Goal: Information Seeking & Learning: Learn about a topic

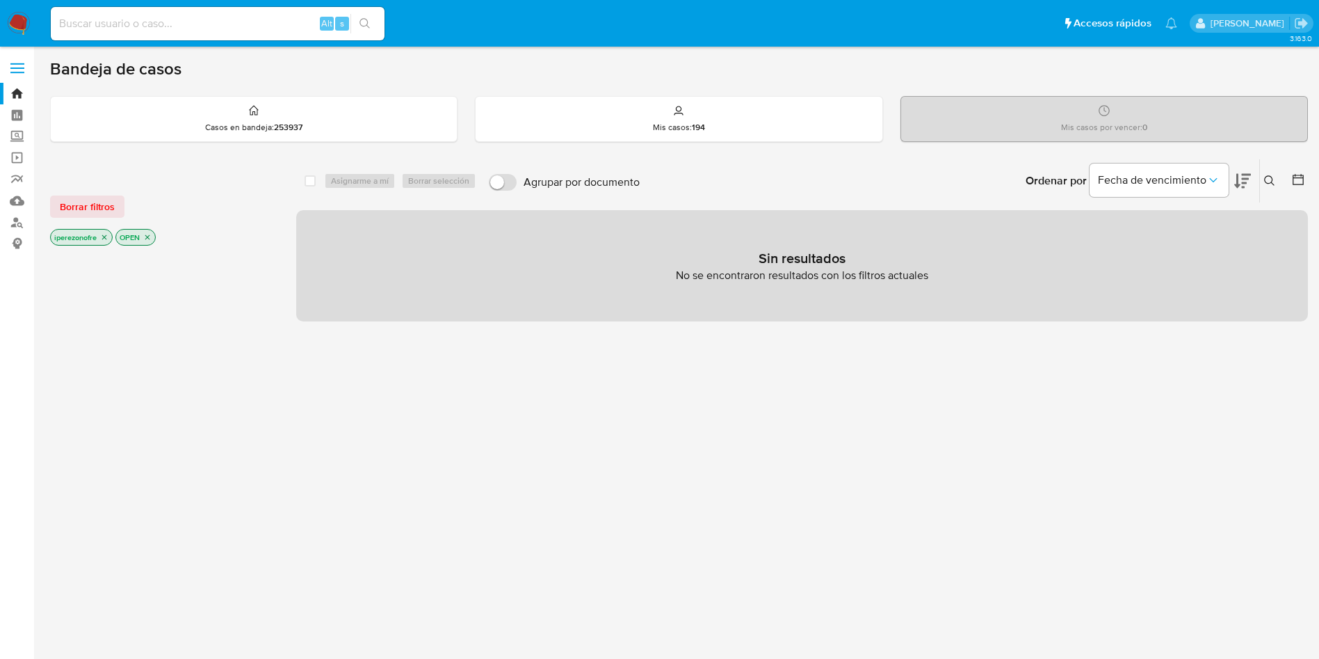
click at [972, 416] on div "select-all-cases-checkbox Asignarme a mí Borrar selección Agrupar por documento…" at bounding box center [802, 473] width 1012 height 629
click at [204, 22] on input at bounding box center [218, 24] width 334 height 18
paste input "1472525956"
type input "1472525956"
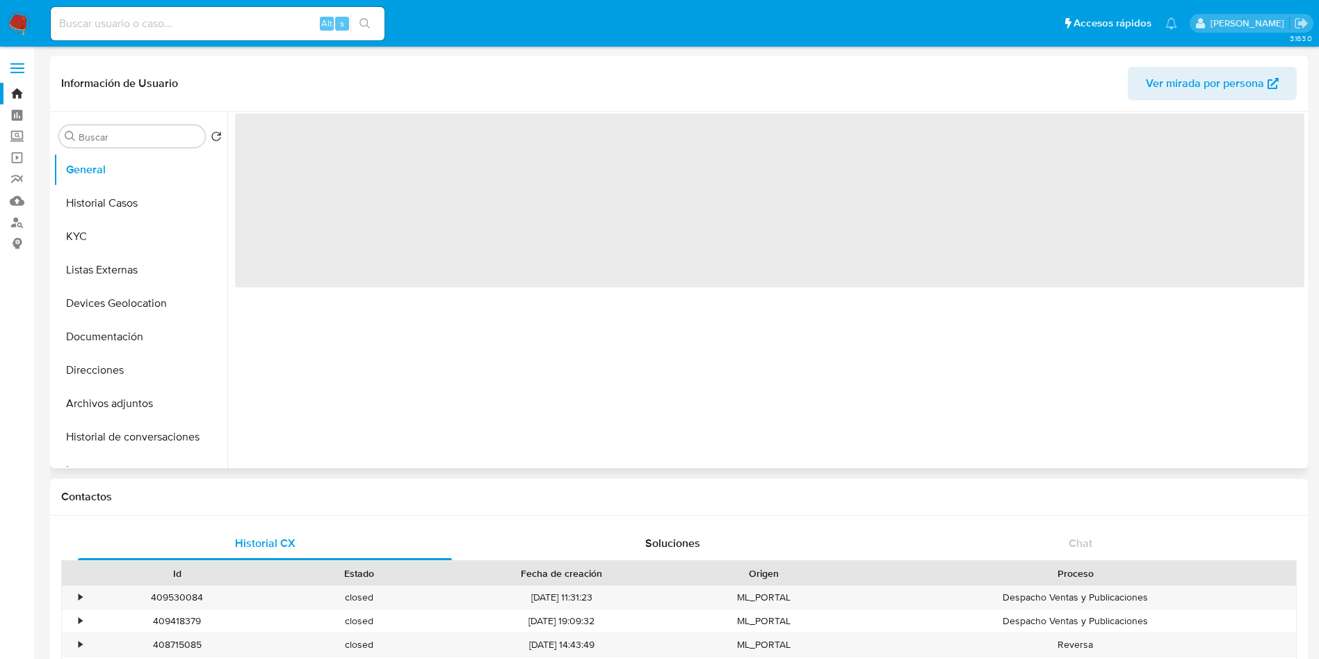
select select "10"
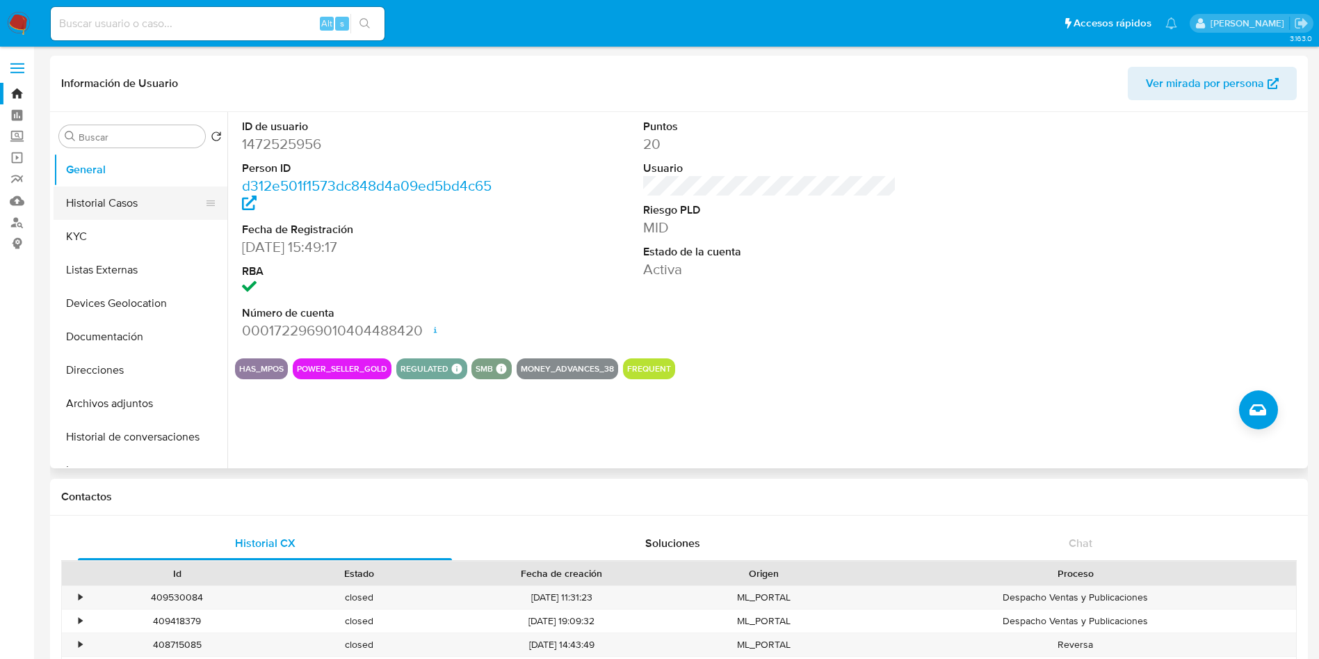
click at [118, 208] on button "Historial Casos" at bounding box center [135, 202] width 163 height 33
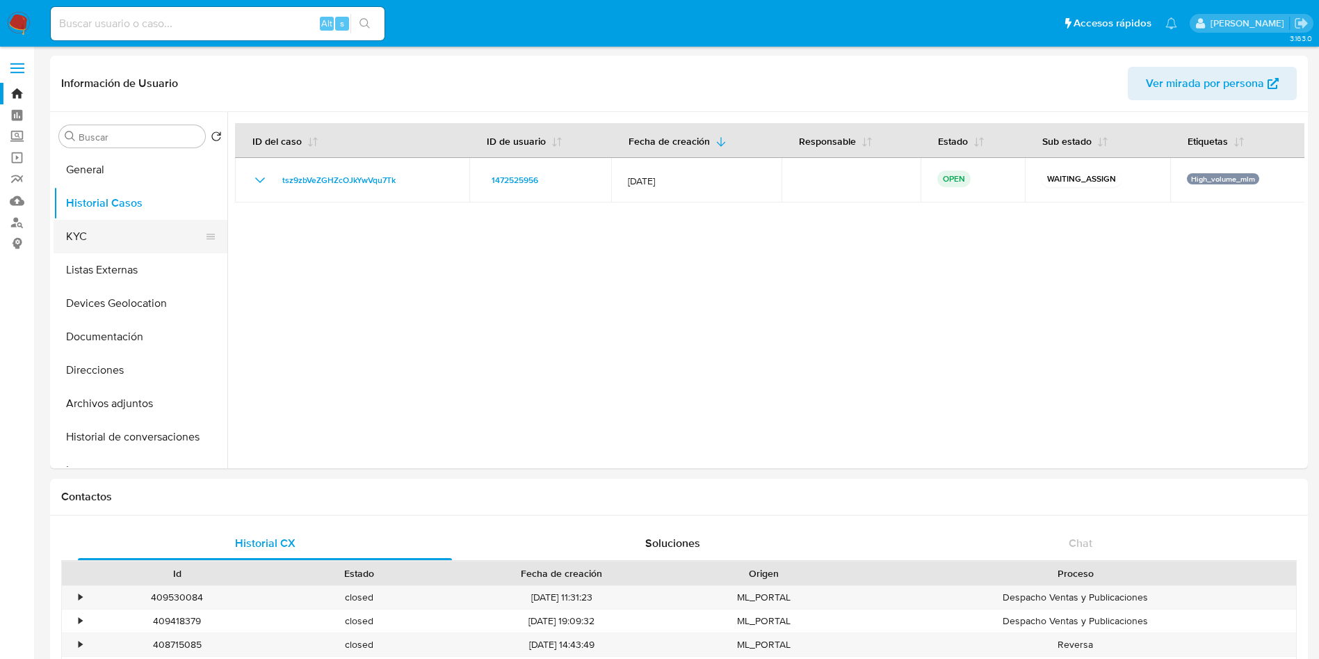
click at [95, 241] on button "KYC" at bounding box center [135, 236] width 163 height 33
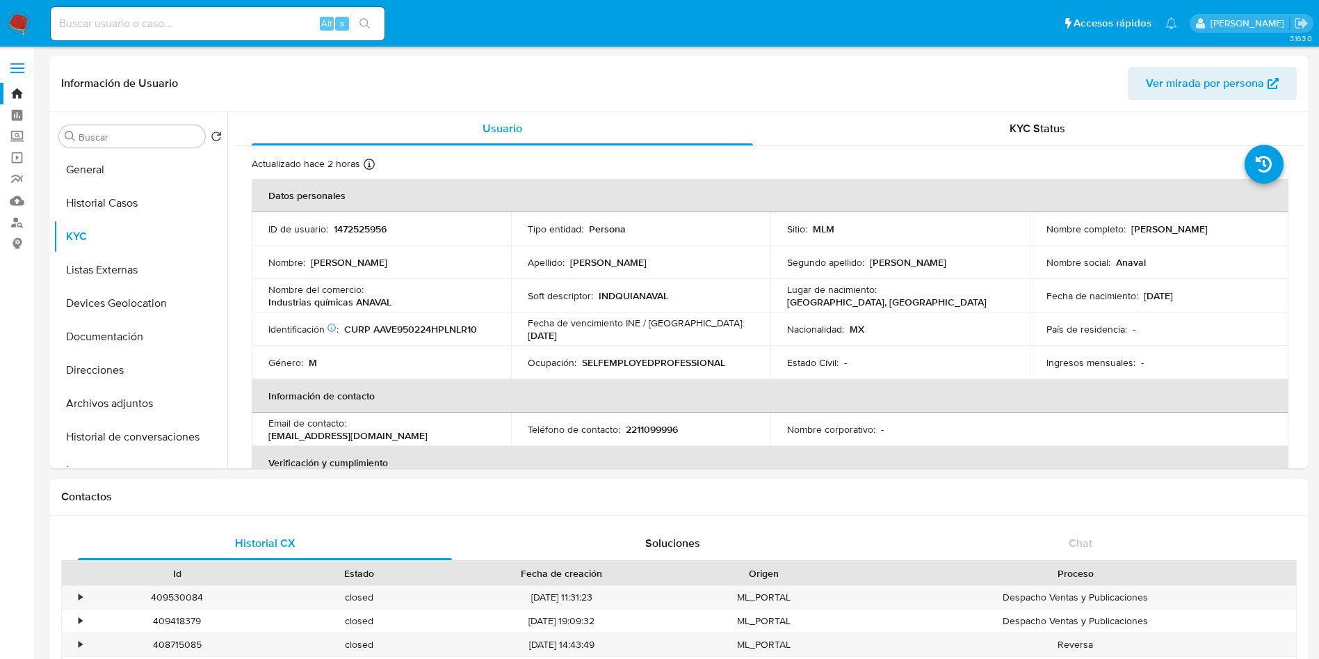
click at [661, 428] on p "2211099996" at bounding box center [652, 429] width 52 height 13
copy p "2211099996"
drag, startPoint x: 483, startPoint y: 427, endPoint x: 354, endPoint y: 426, distance: 128.6
click at [354, 426] on div "Email de contacto : [EMAIL_ADDRESS][DOMAIN_NAME]" at bounding box center [381, 429] width 226 height 25
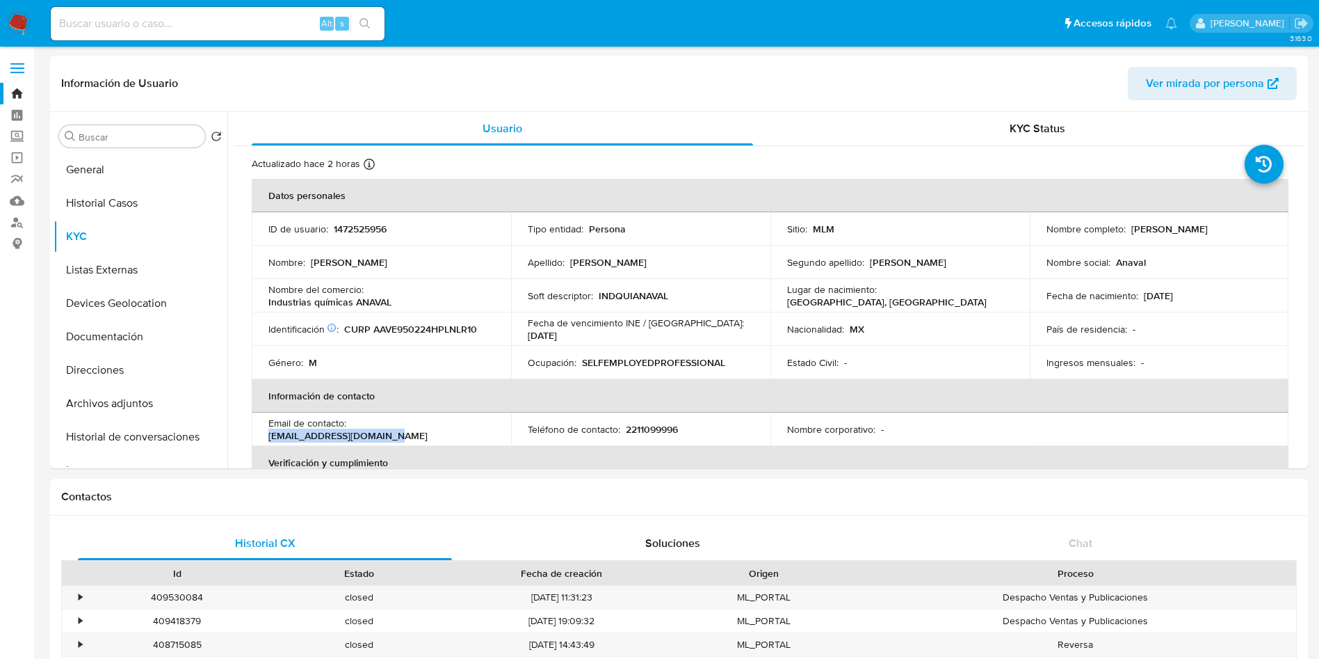
copy p "[EMAIL_ADDRESS][DOMAIN_NAME]"
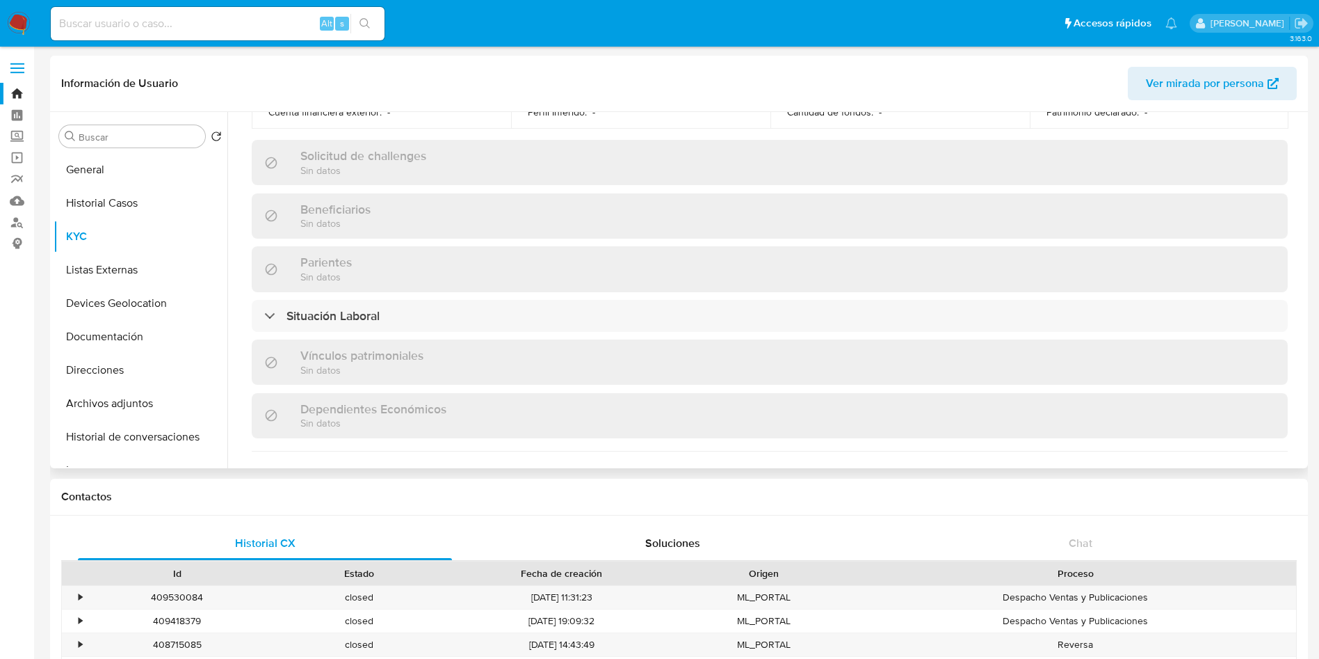
scroll to position [655, 0]
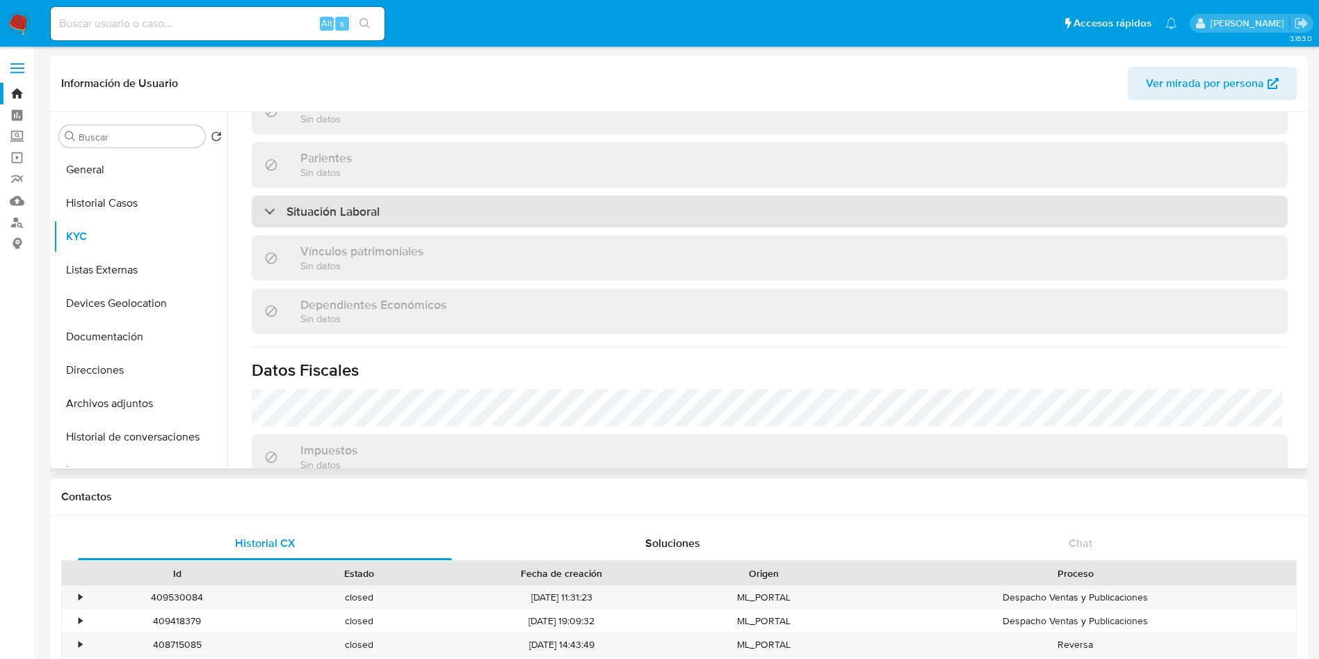
click at [899, 211] on div "Situación Laboral" at bounding box center [770, 211] width 1036 height 32
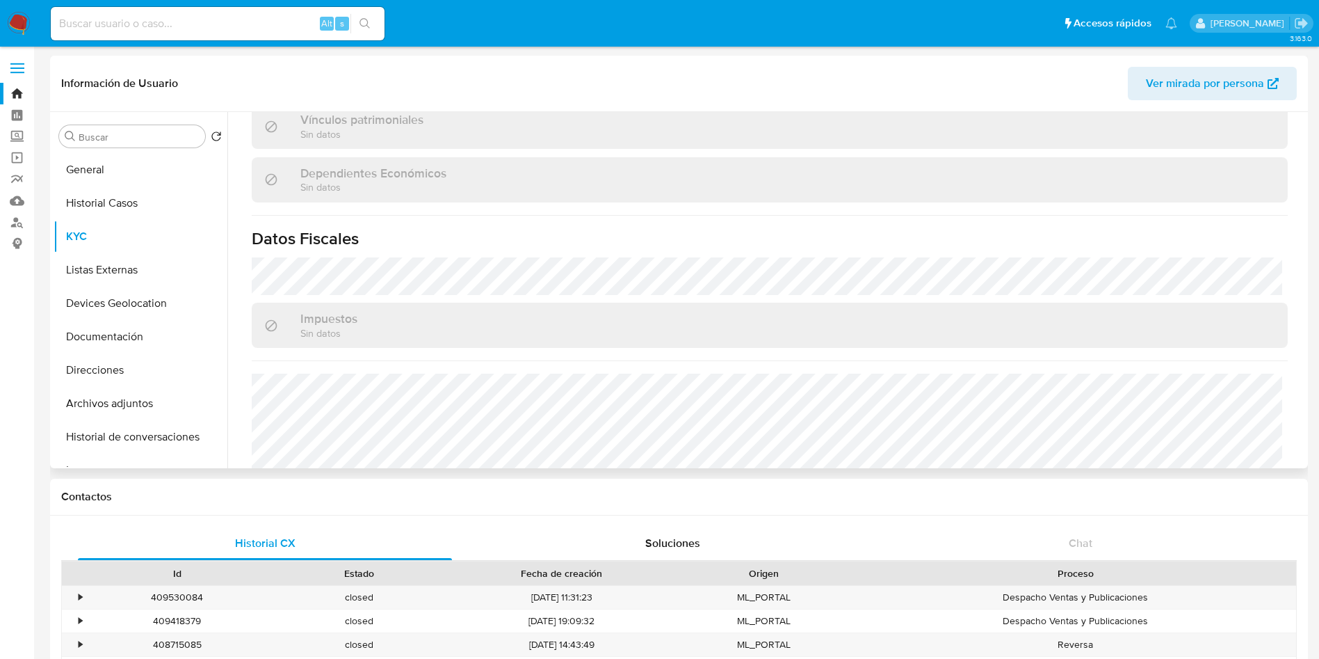
scroll to position [1062, 0]
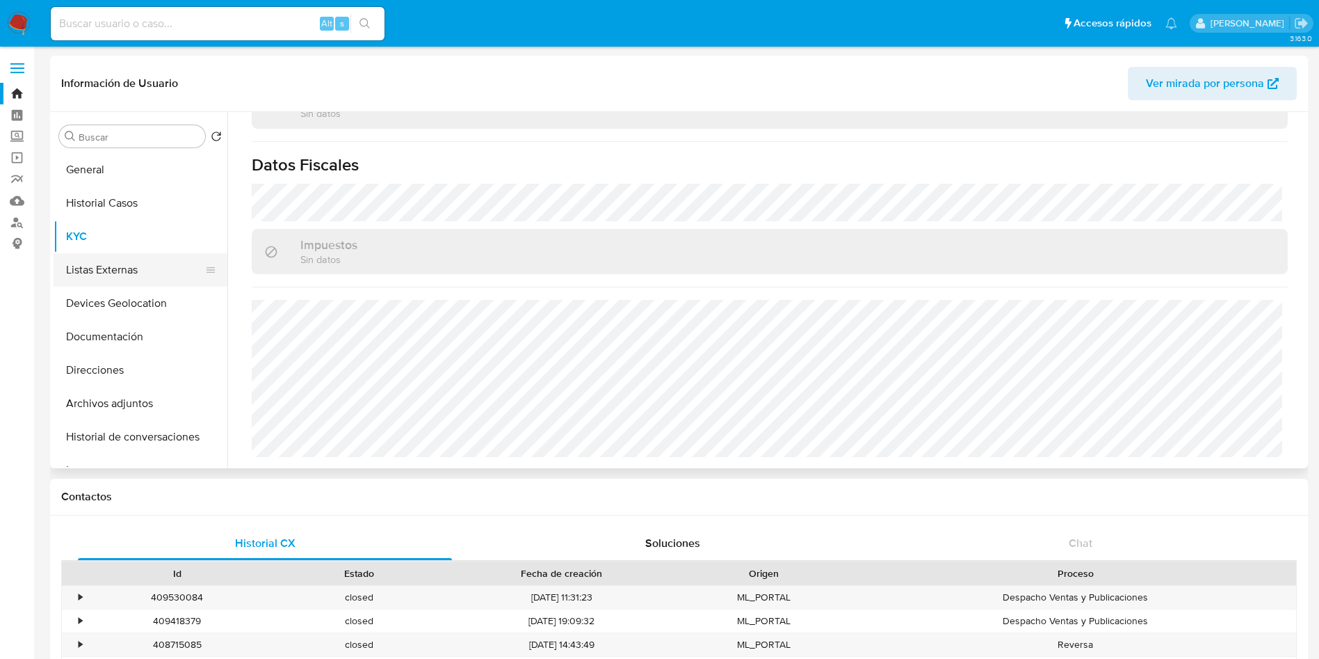
click at [95, 258] on button "Listas Externas" at bounding box center [135, 269] width 163 height 33
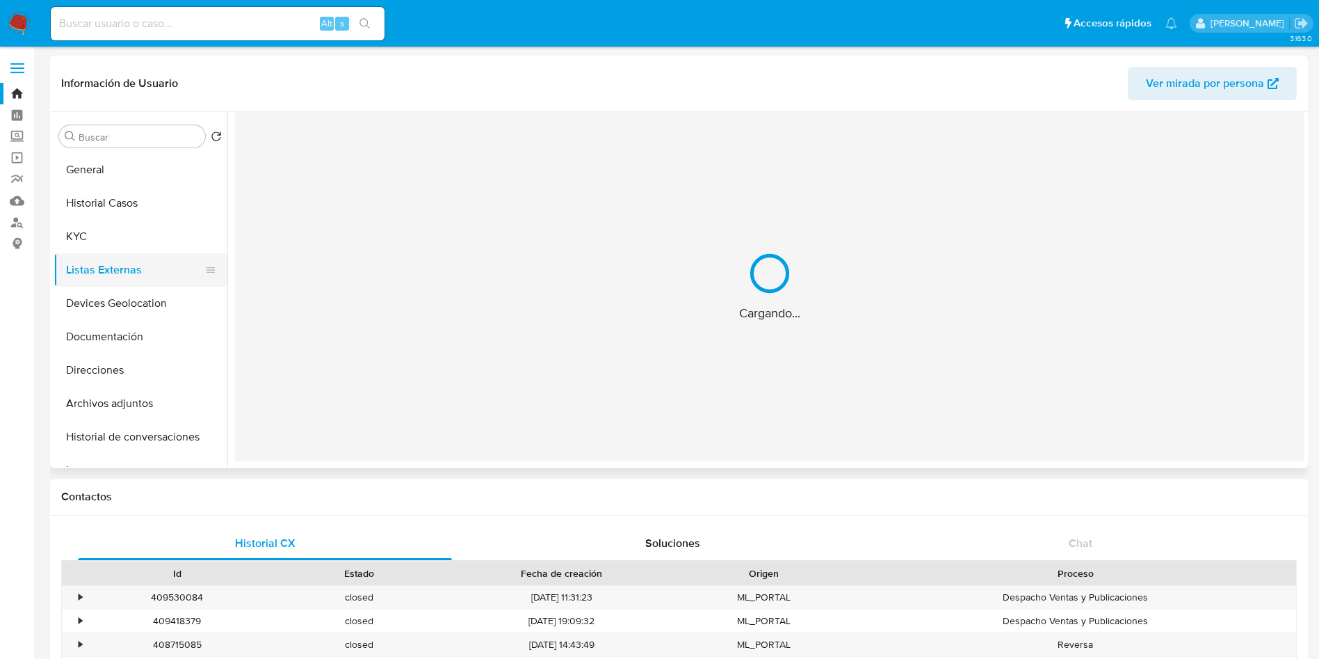
scroll to position [0, 0]
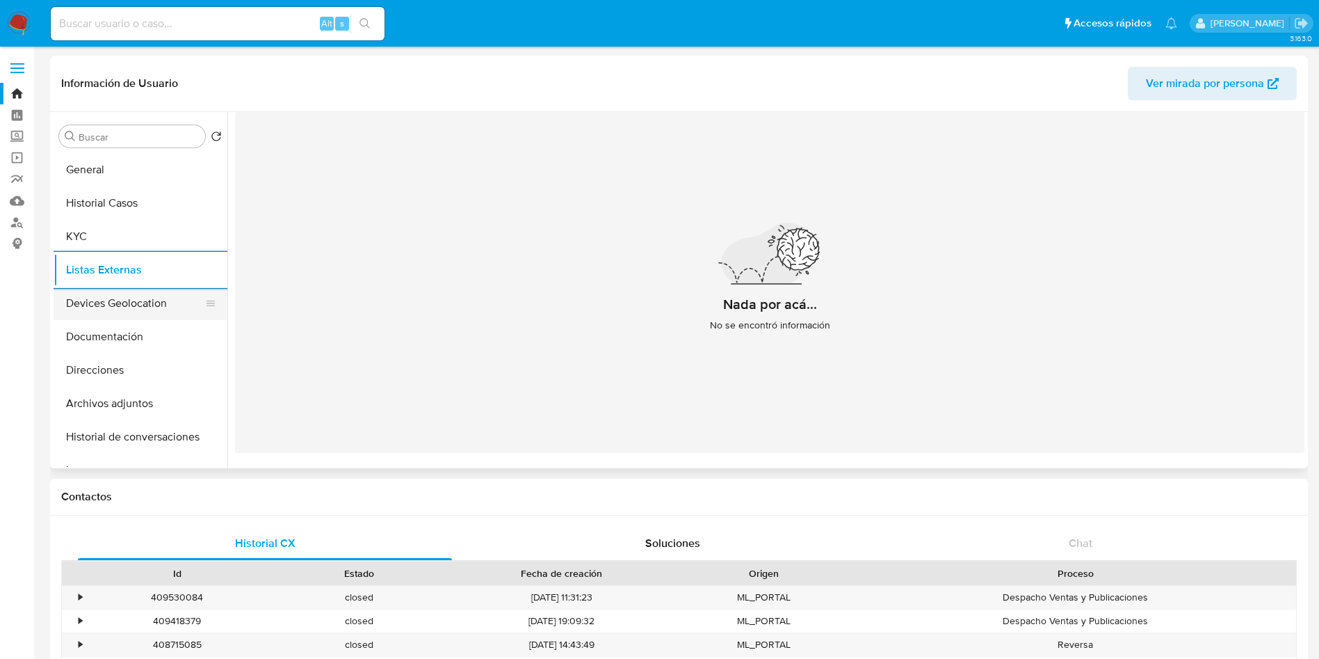
click at [162, 296] on button "Devices Geolocation" at bounding box center [135, 302] width 163 height 33
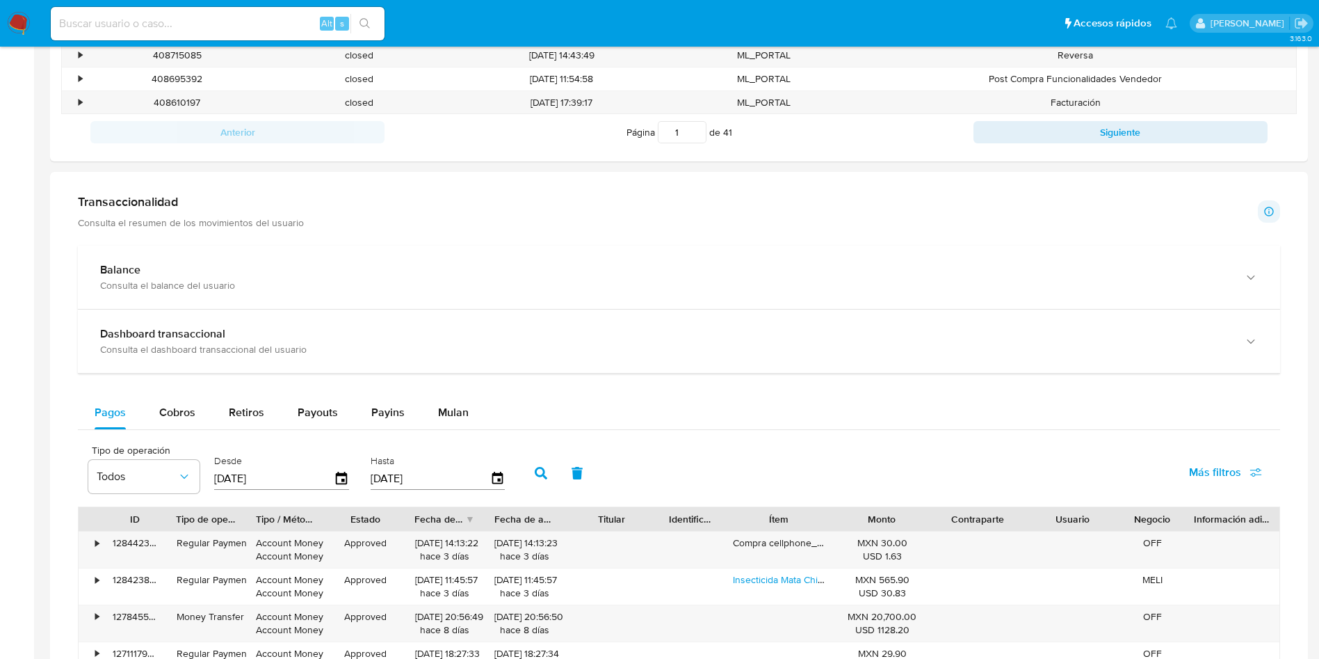
scroll to position [584, 0]
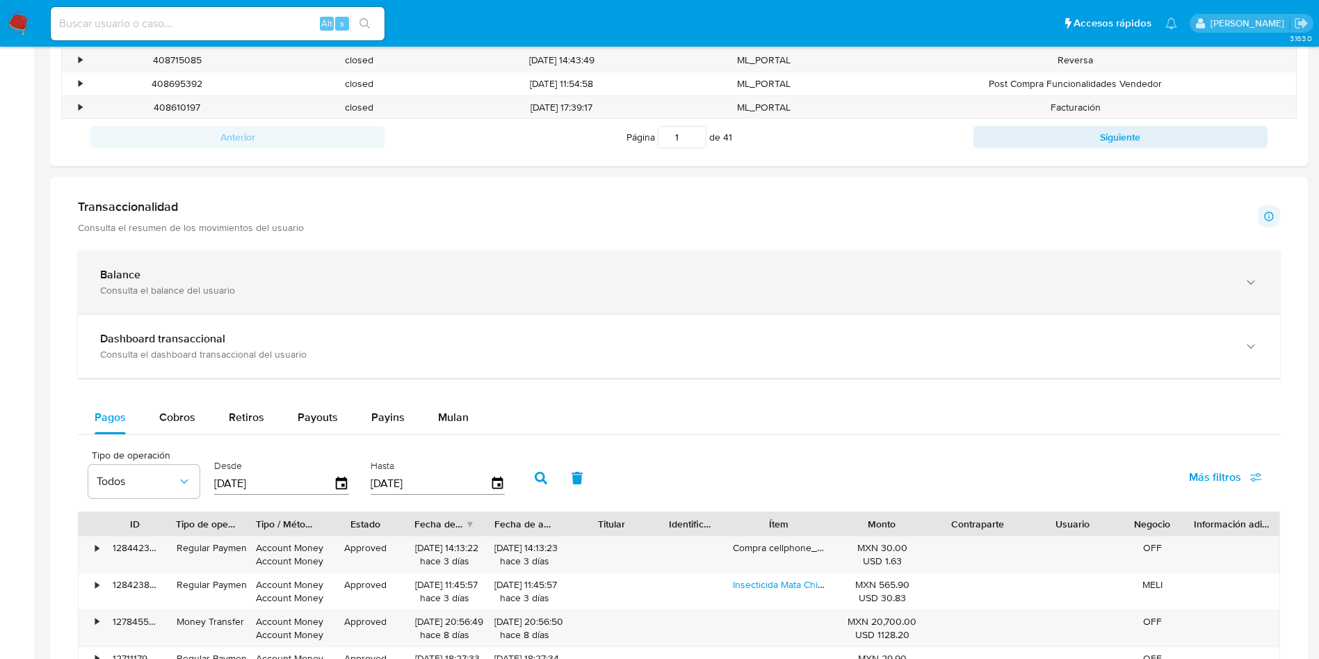
click at [351, 296] on div "Consulta el balance del usuario" at bounding box center [665, 290] width 1130 height 13
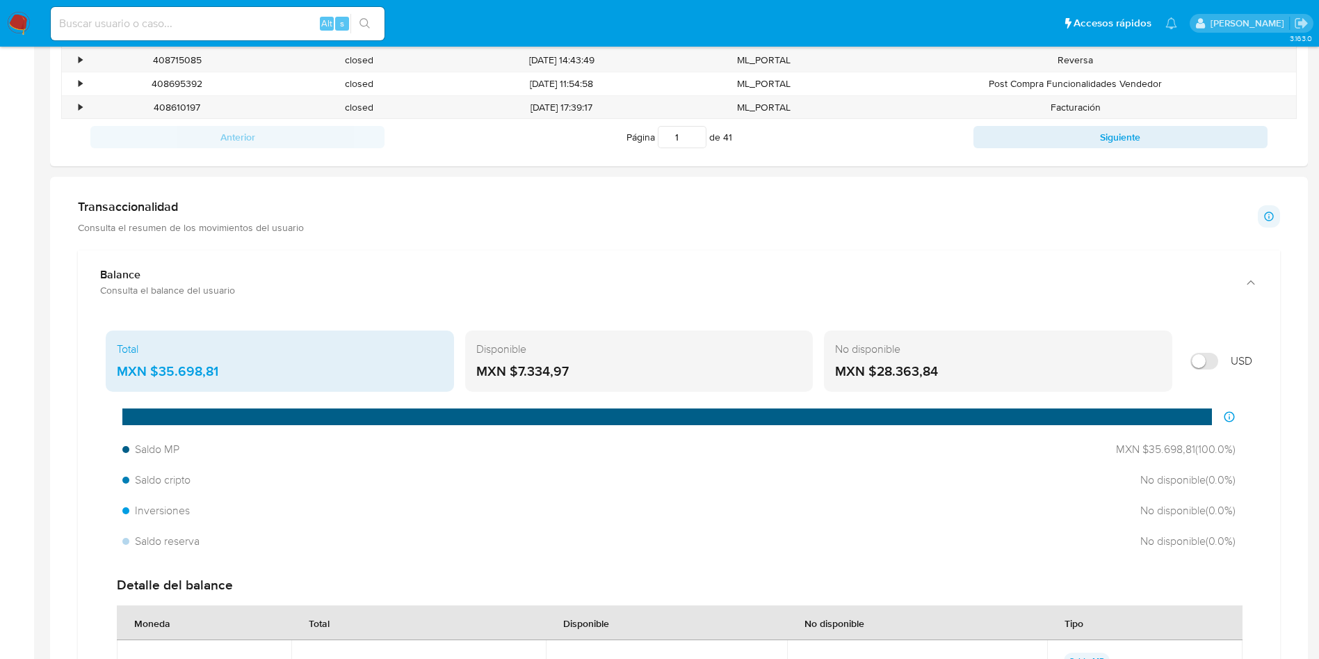
drag, startPoint x: 157, startPoint y: 367, endPoint x: 223, endPoint y: 370, distance: 66.1
click at [223, 370] on div "MXN $35.698,81" at bounding box center [280, 371] width 326 height 18
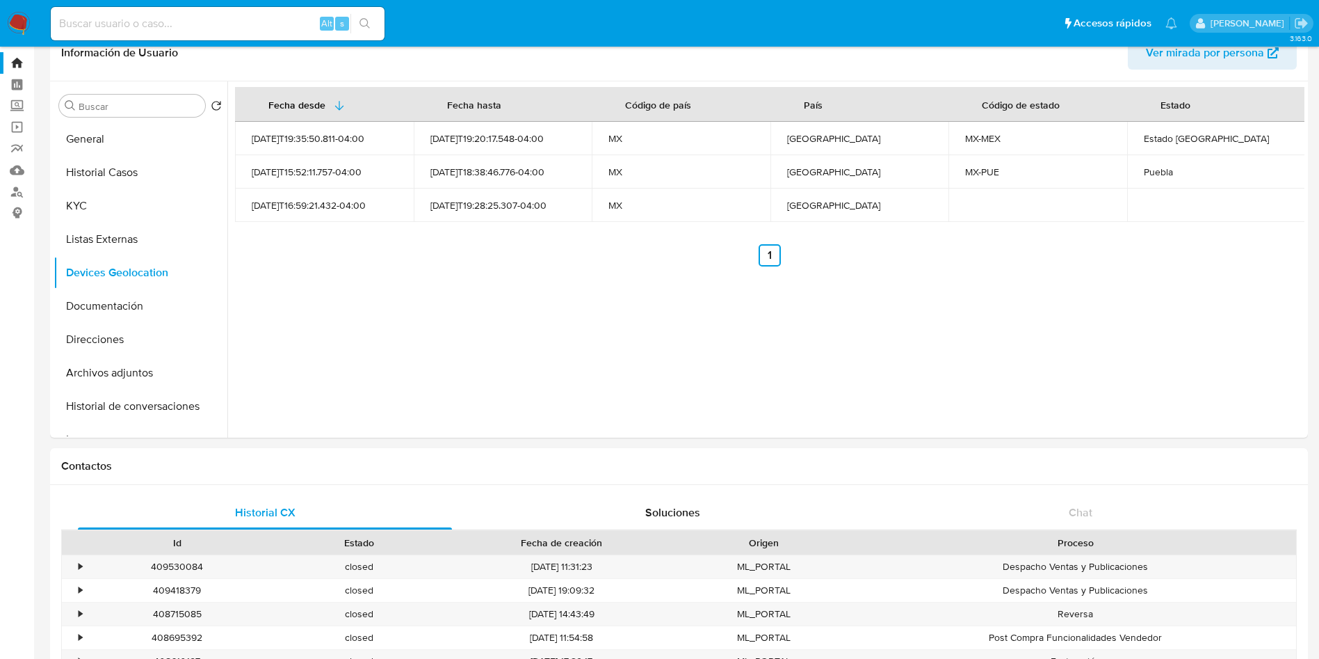
scroll to position [0, 0]
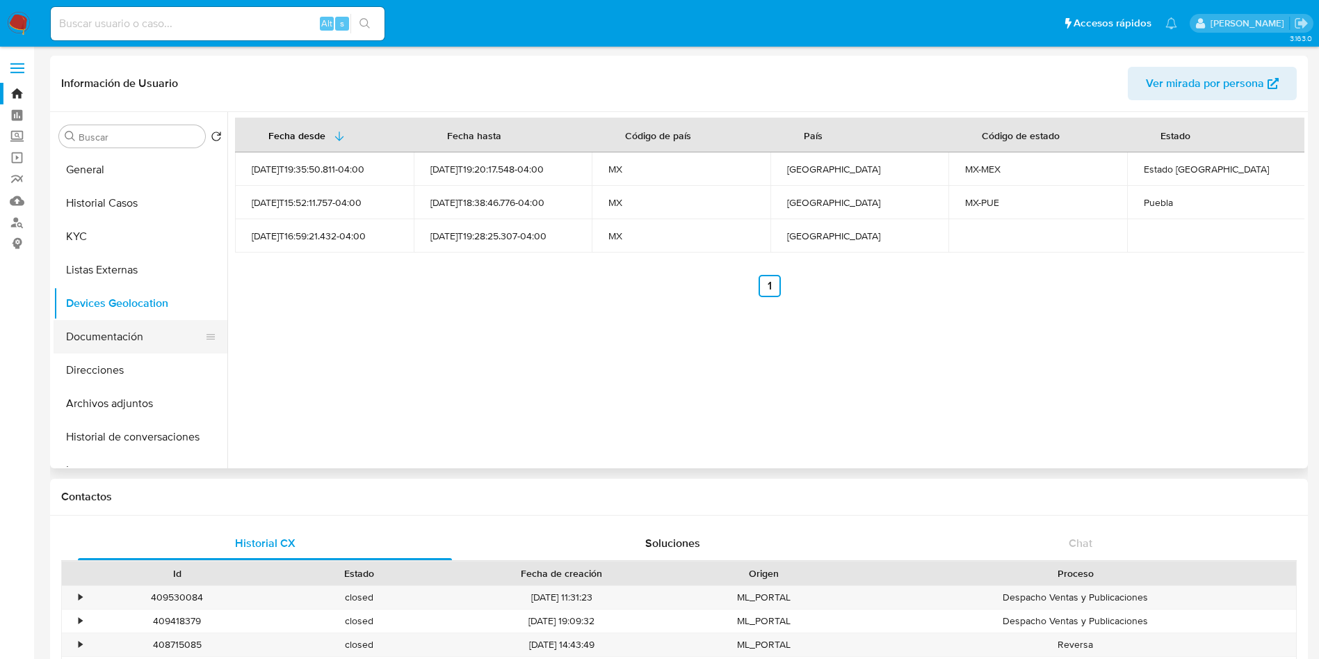
click at [110, 333] on button "Documentación" at bounding box center [135, 336] width 163 height 33
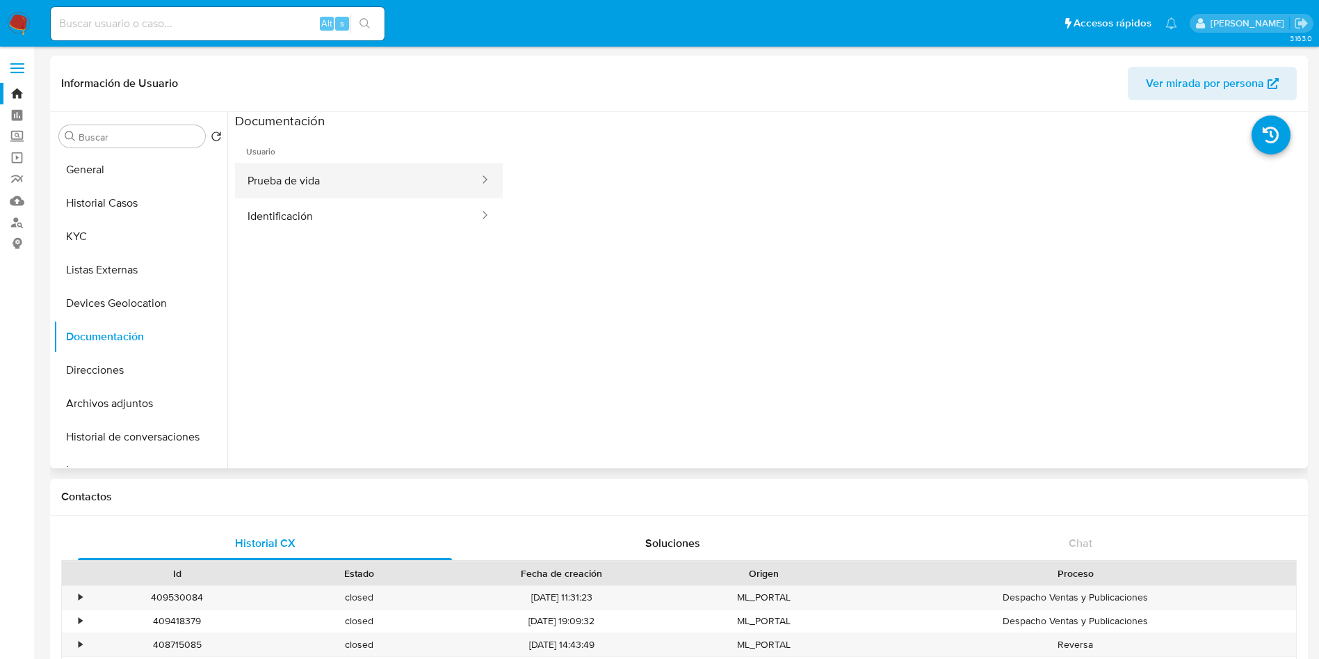
click at [346, 183] on button "Prueba de vida" at bounding box center [357, 180] width 245 height 35
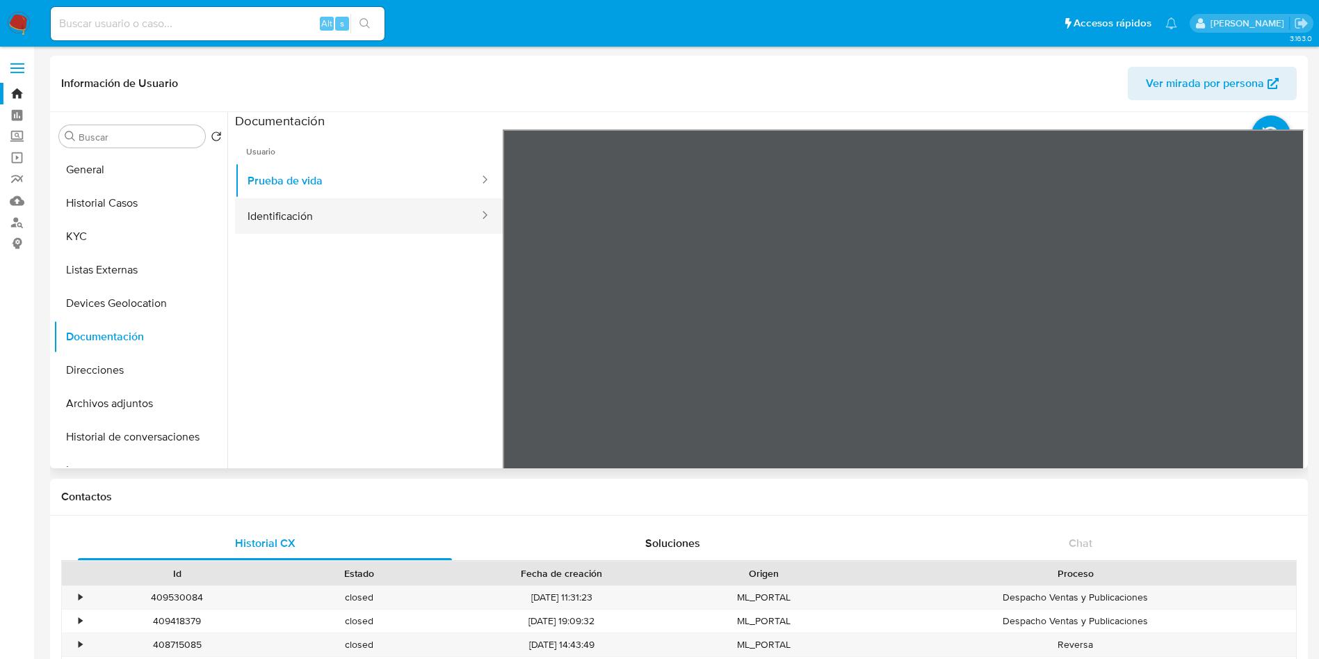
click at [300, 220] on button "Identificación" at bounding box center [357, 215] width 245 height 35
drag, startPoint x: 1072, startPoint y: 324, endPoint x: 1282, endPoint y: 358, distance: 212.1
click at [1283, 358] on icon at bounding box center [1287, 355] width 8 height 14
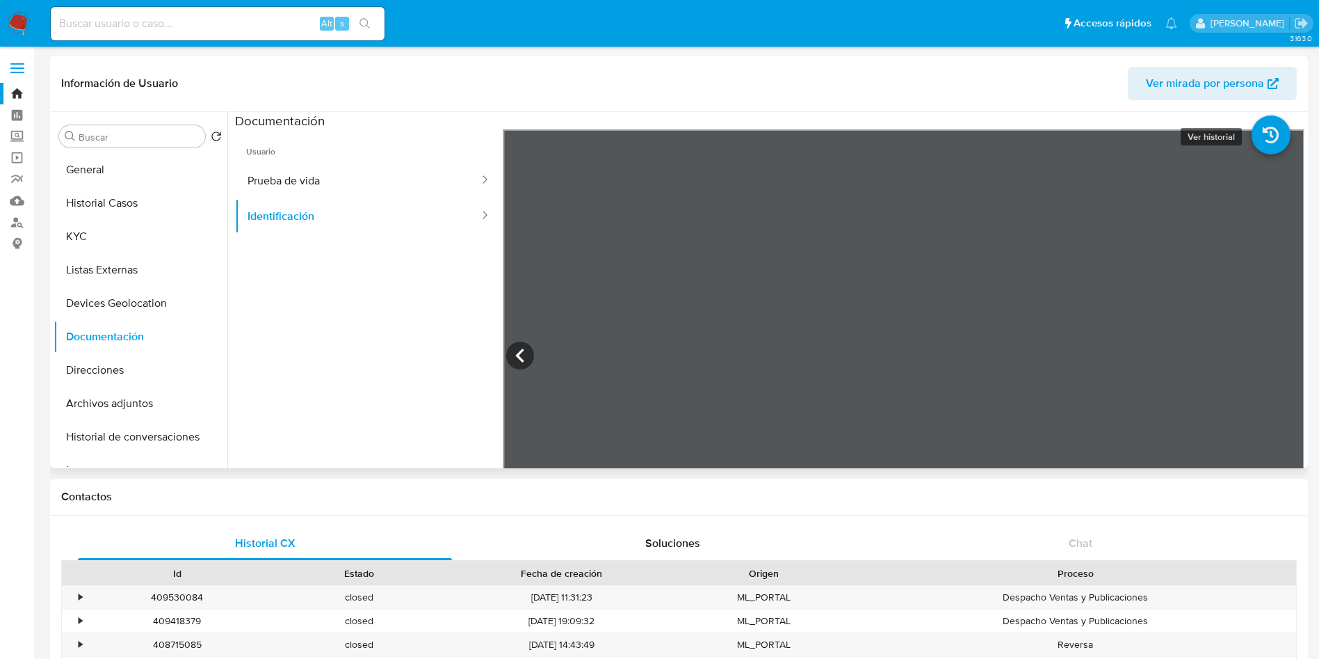
click at [1272, 129] on icon at bounding box center [1271, 134] width 39 height 39
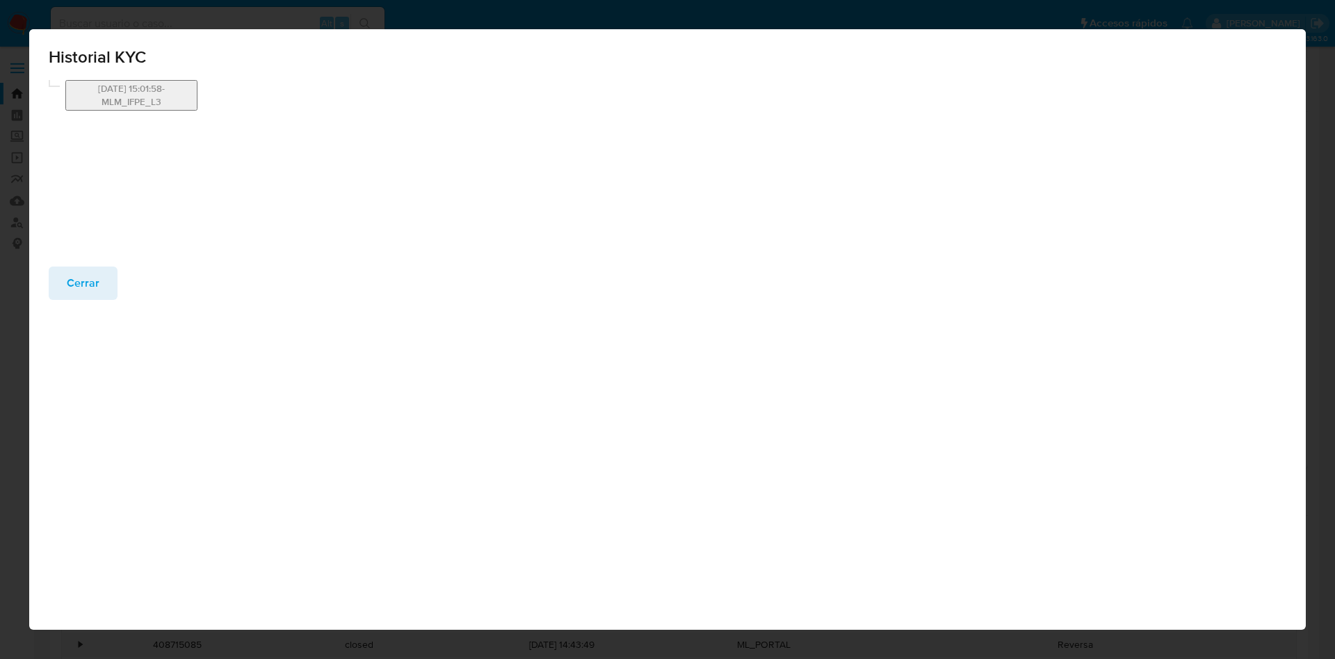
click at [178, 95] on button "[DATE] 15:01:58-MLM_IFPE_L3" at bounding box center [131, 95] width 132 height 31
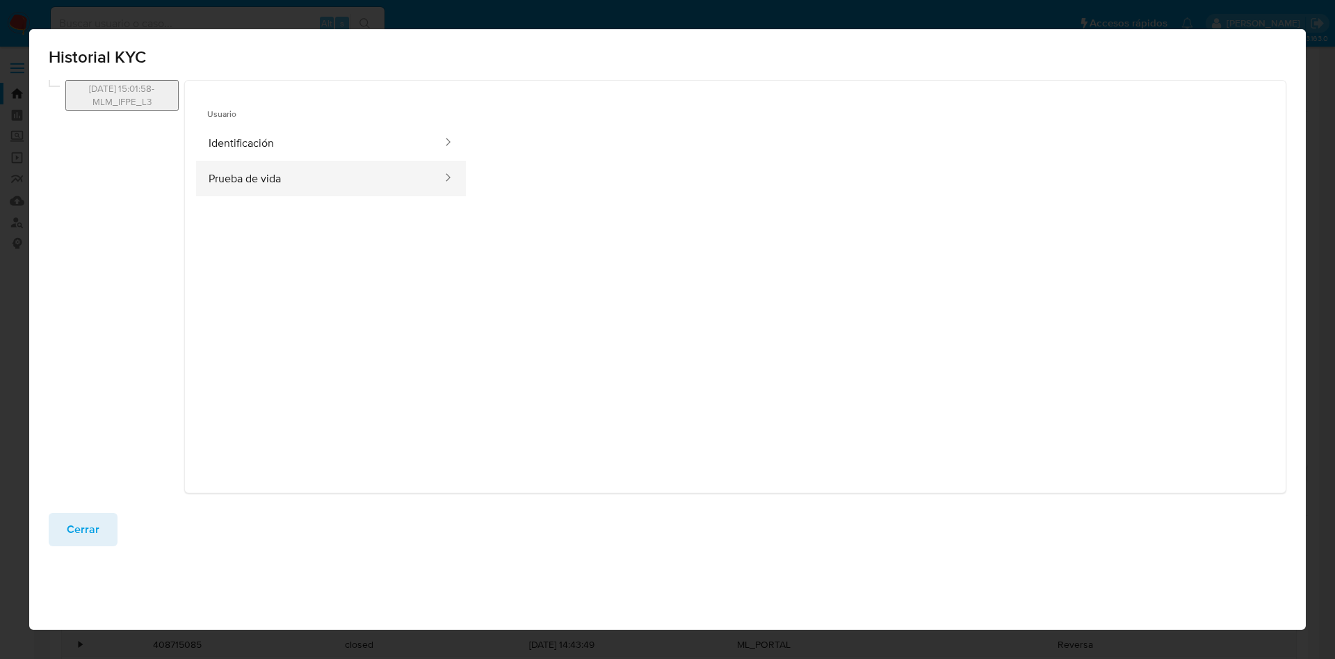
click at [300, 181] on button "Prueba de vida" at bounding box center [320, 178] width 248 height 35
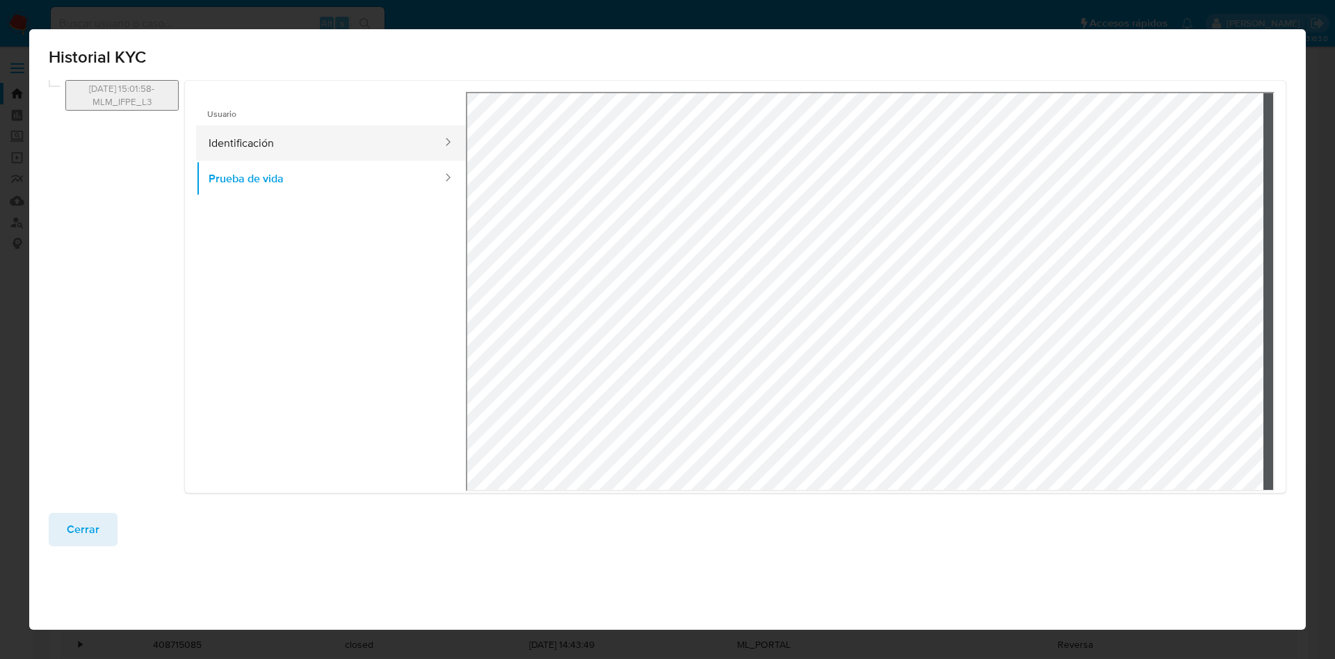
click at [311, 137] on button "Identificación" at bounding box center [320, 142] width 248 height 35
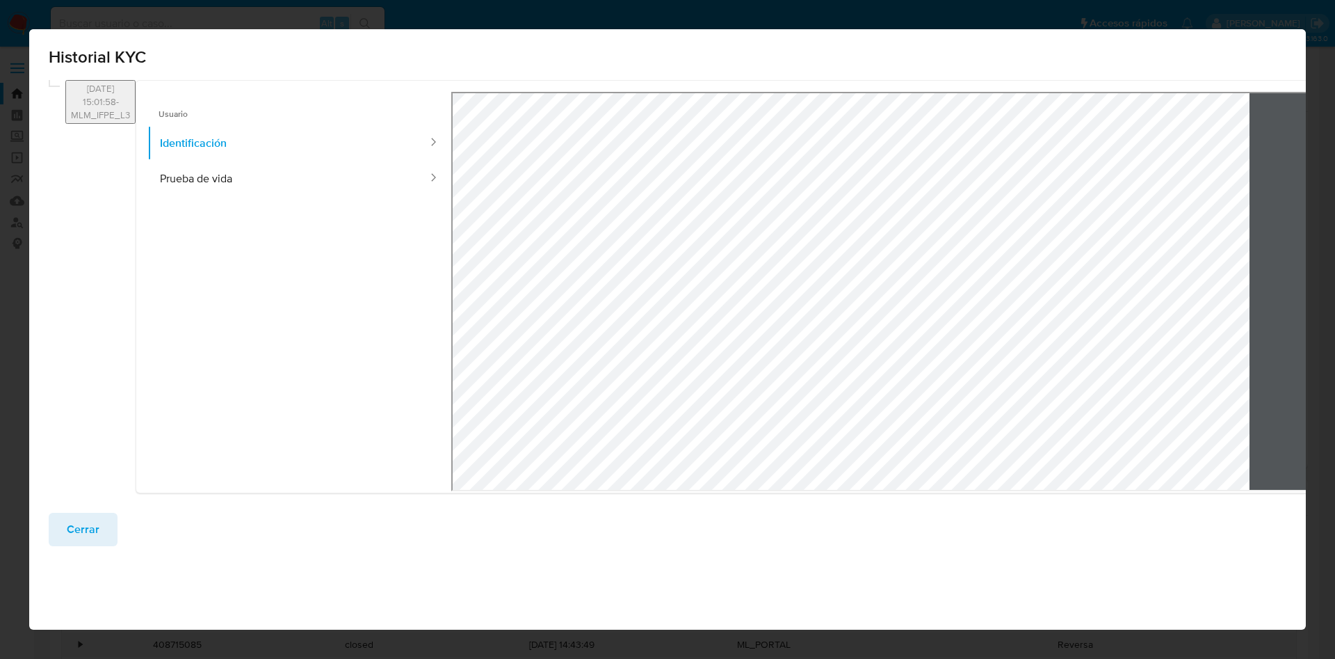
click at [1330, 284] on icon at bounding box center [1344, 290] width 28 height 28
click at [69, 535] on span "Cerrar" at bounding box center [83, 529] width 33 height 31
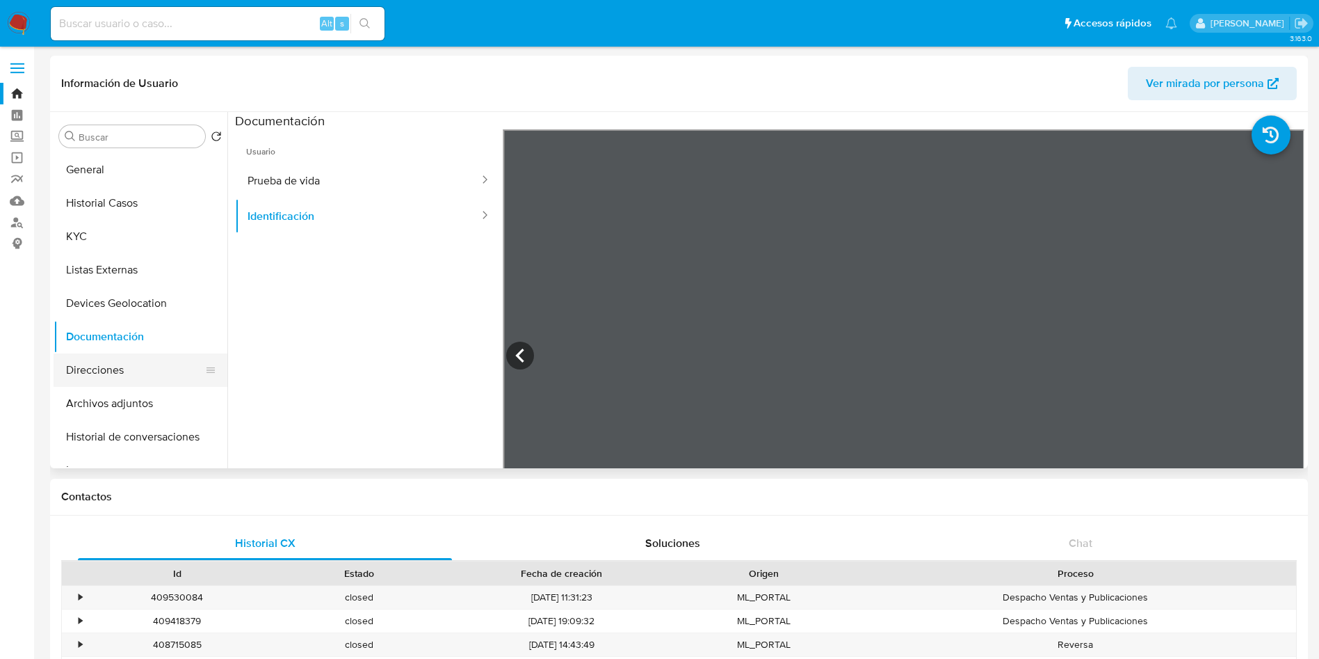
click at [115, 376] on button "Direcciones" at bounding box center [135, 369] width 163 height 33
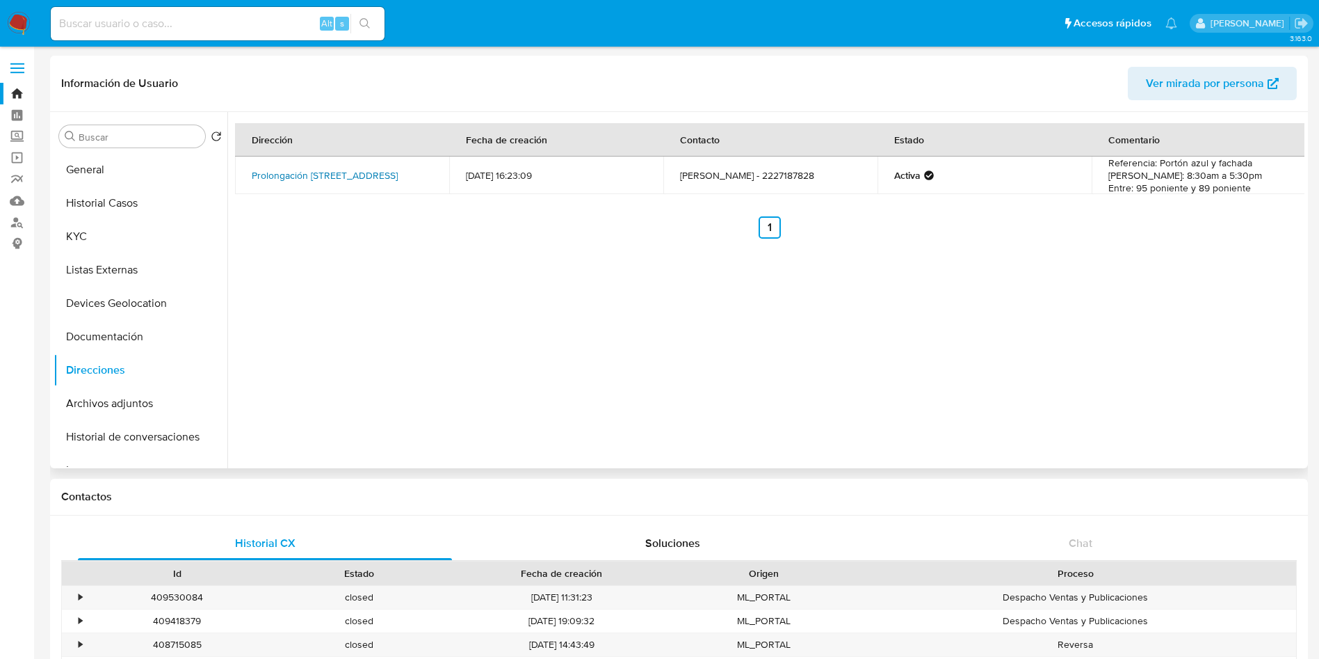
click at [337, 181] on link "Prolongación [STREET_ADDRESS]" at bounding box center [325, 175] width 146 height 14
drag, startPoint x: 396, startPoint y: 185, endPoint x: 235, endPoint y: 163, distance: 162.8
click at [235, 163] on td "Prolongación [STREET_ADDRESS]" at bounding box center [342, 175] width 214 height 38
copy link "Prolongación [STREET_ADDRESS]"
click at [110, 403] on button "Archivos adjuntos" at bounding box center [135, 403] width 163 height 33
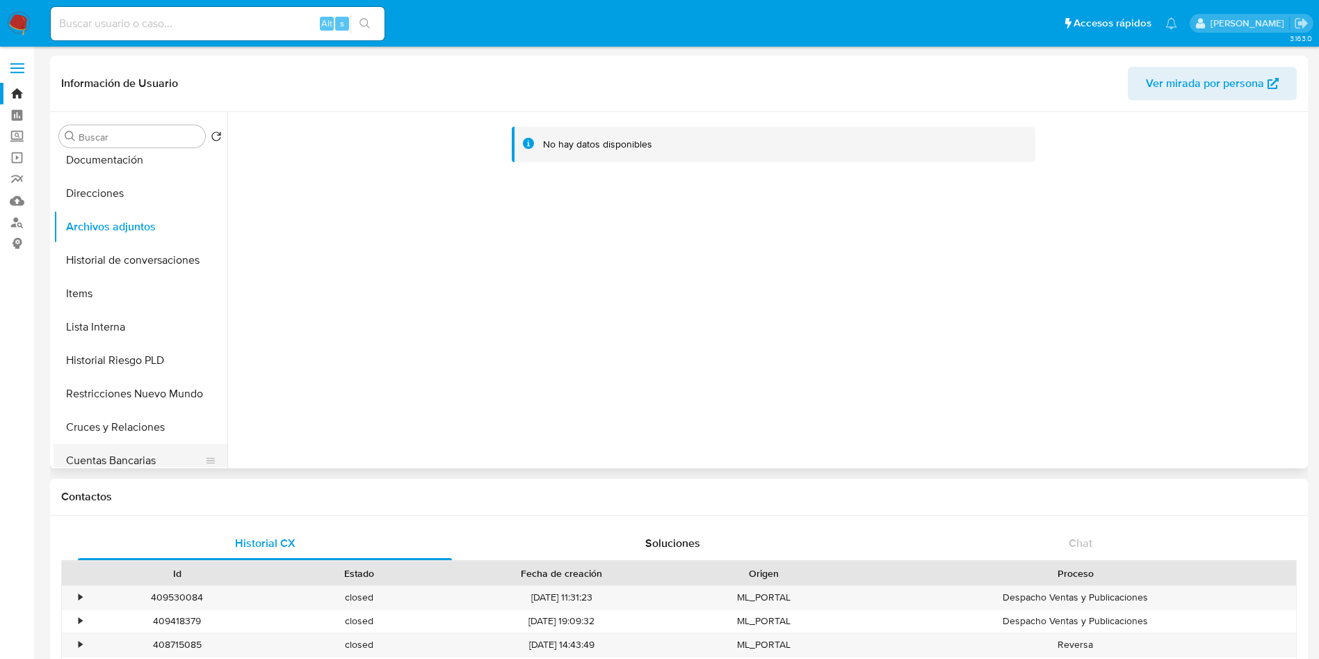
scroll to position [209, 0]
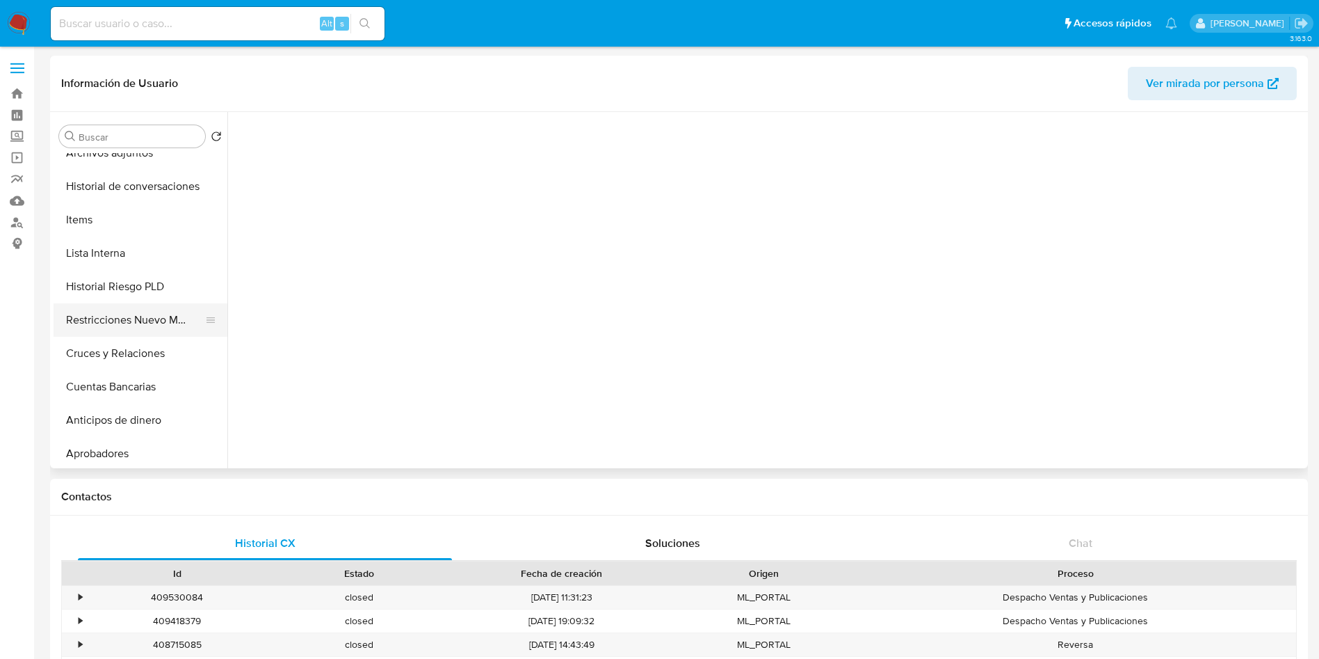
select select "10"
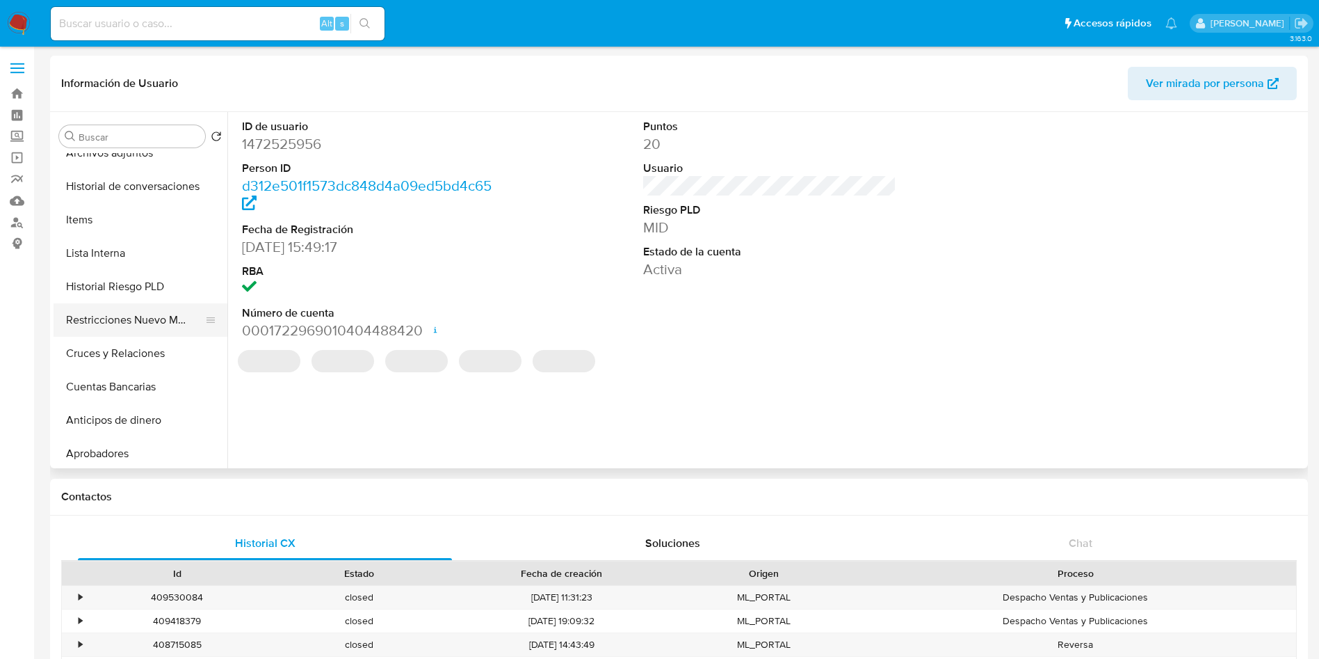
scroll to position [313, 0]
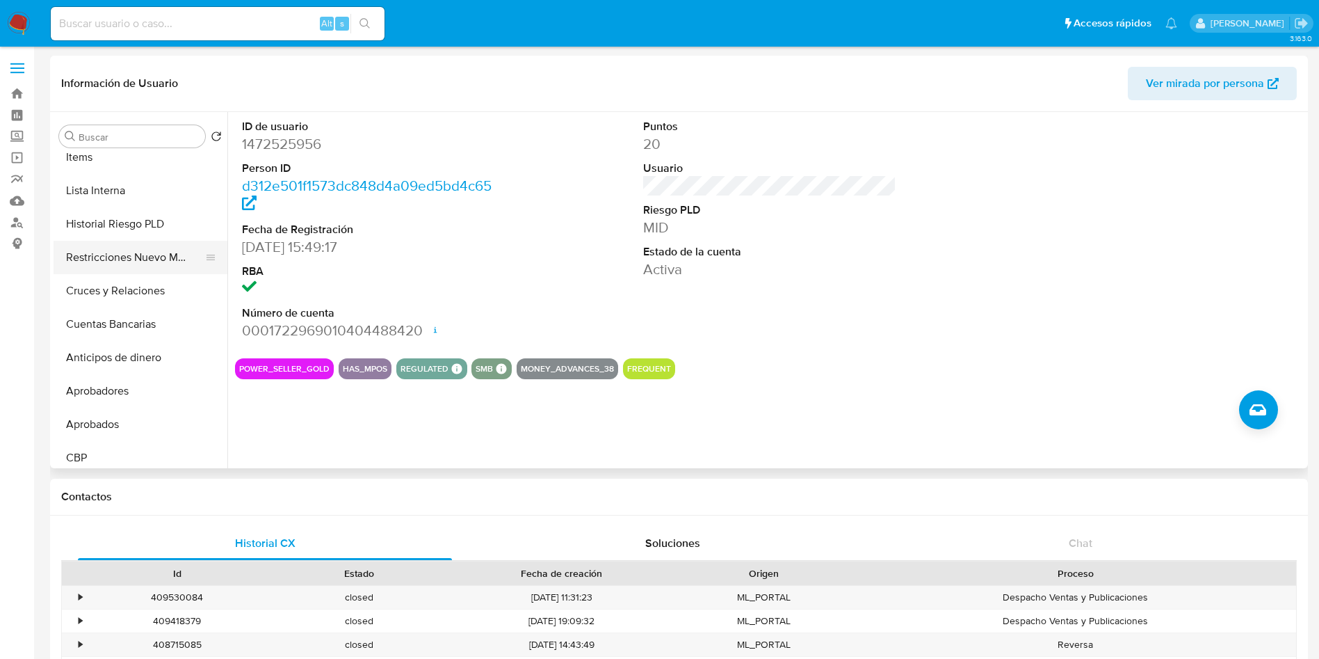
click at [155, 264] on button "Restricciones Nuevo Mundo" at bounding box center [135, 257] width 163 height 33
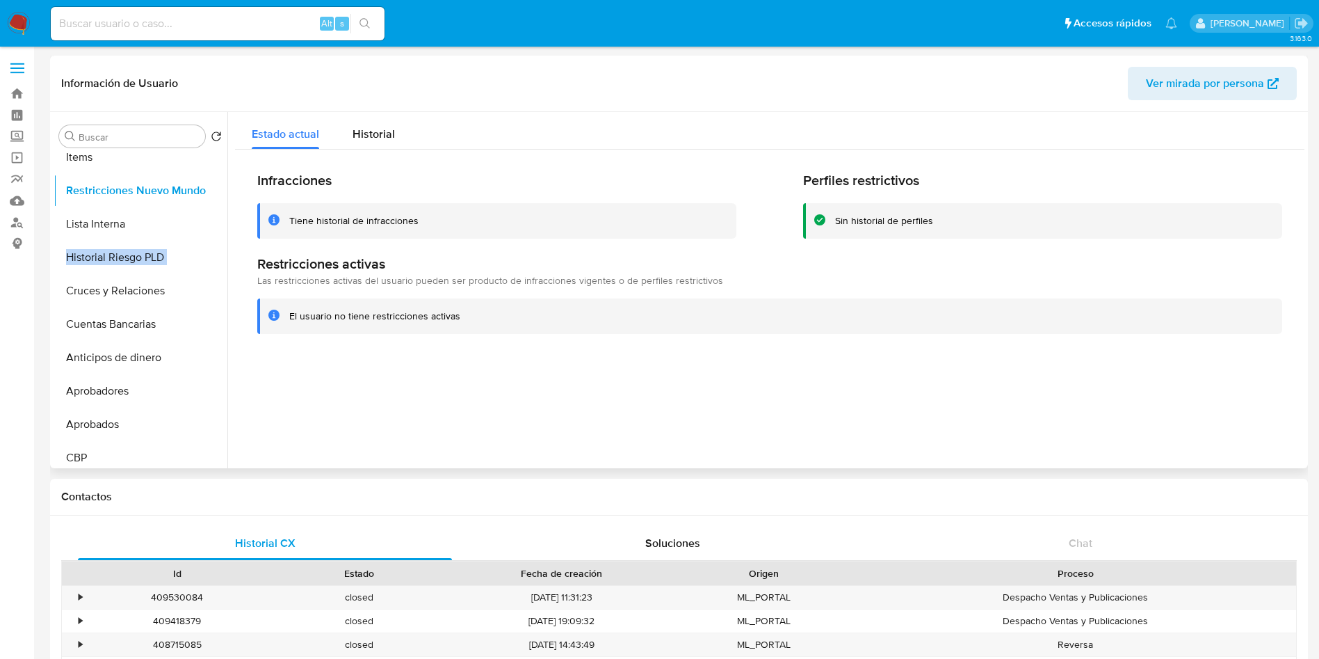
drag, startPoint x: 204, startPoint y: 259, endPoint x: 207, endPoint y: 193, distance: 66.8
click at [207, 193] on ul "General Historial Casos KYC Listas Externas Devices Geolocation Documentación D…" at bounding box center [141, 310] width 174 height 314
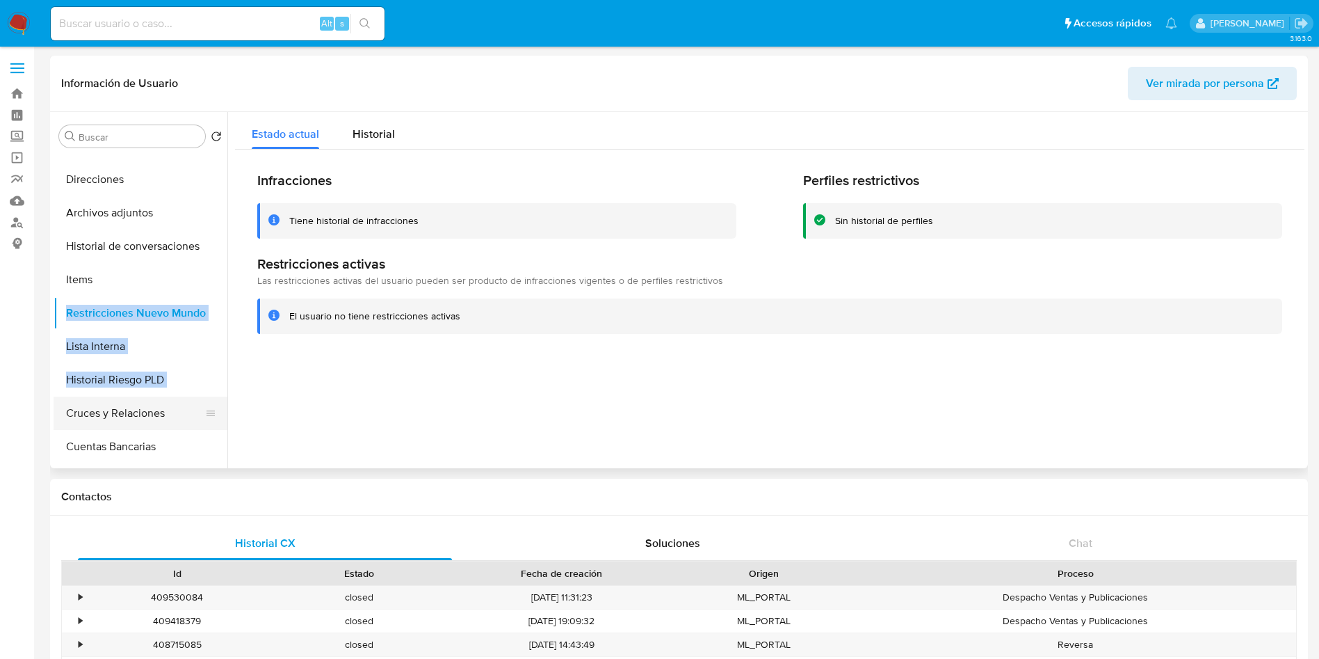
scroll to position [104, 0]
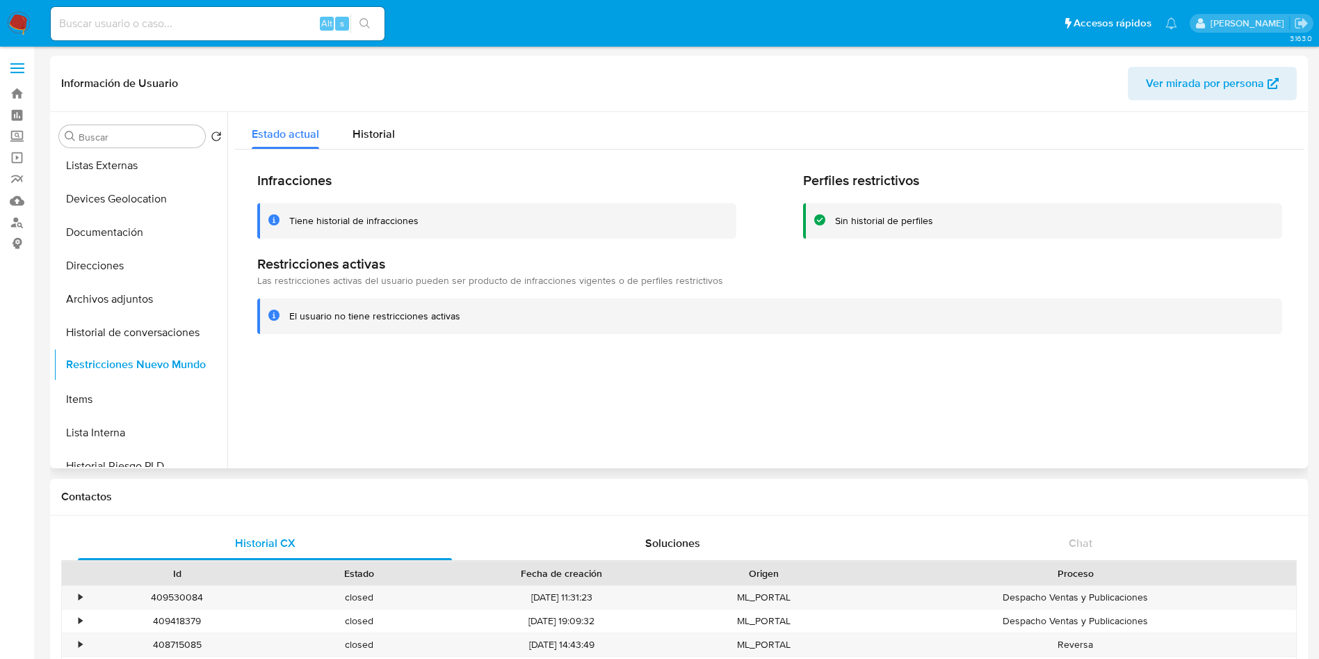
click at [204, 361] on ul "General Historial Casos KYC Listas Externas Devices Geolocation Documentación D…" at bounding box center [141, 310] width 174 height 314
click at [818, 430] on div at bounding box center [765, 290] width 1077 height 356
click at [106, 397] on button "Items" at bounding box center [135, 398] width 163 height 33
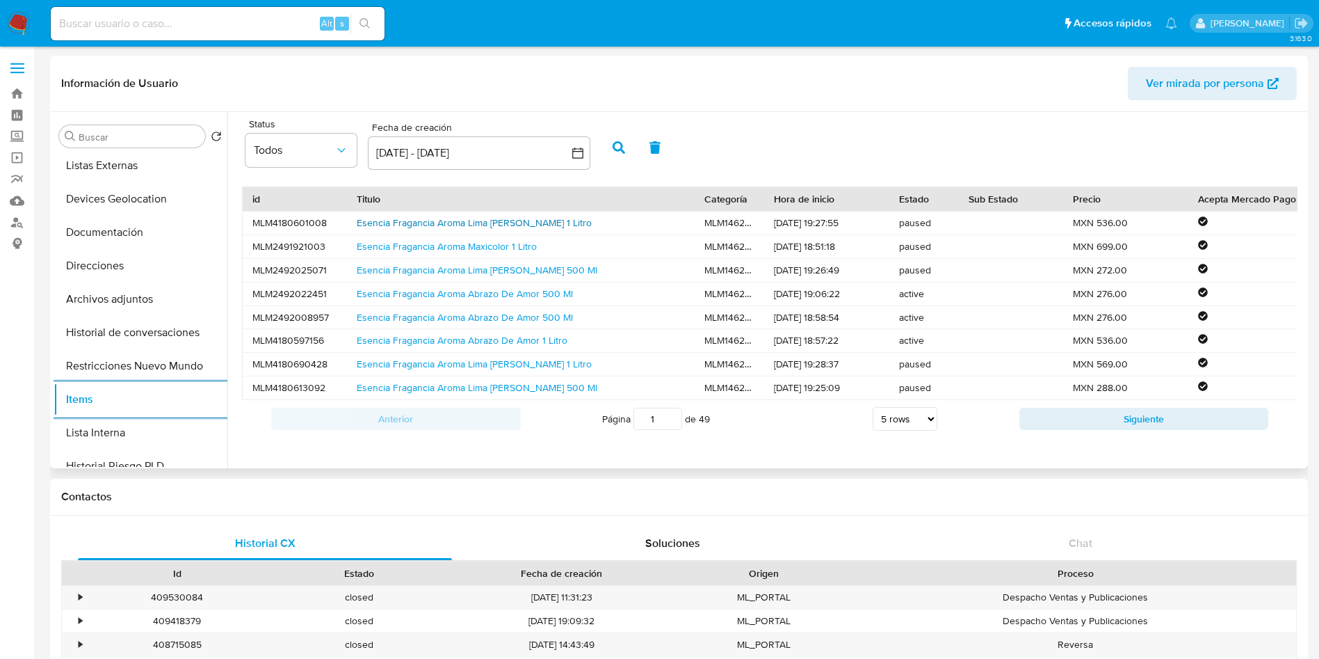
click at [437, 222] on link "Esencia Fragancia Aroma Lima Limon 1 Litro" at bounding box center [474, 223] width 235 height 14
click at [448, 317] on link "Esencia Fragancia Aroma Abrazo De Amor 500 Ml" at bounding box center [465, 317] width 216 height 14
click at [485, 380] on link "Esencia Fragancia Aroma Lima Limon 500 Ml" at bounding box center [477, 387] width 241 height 14
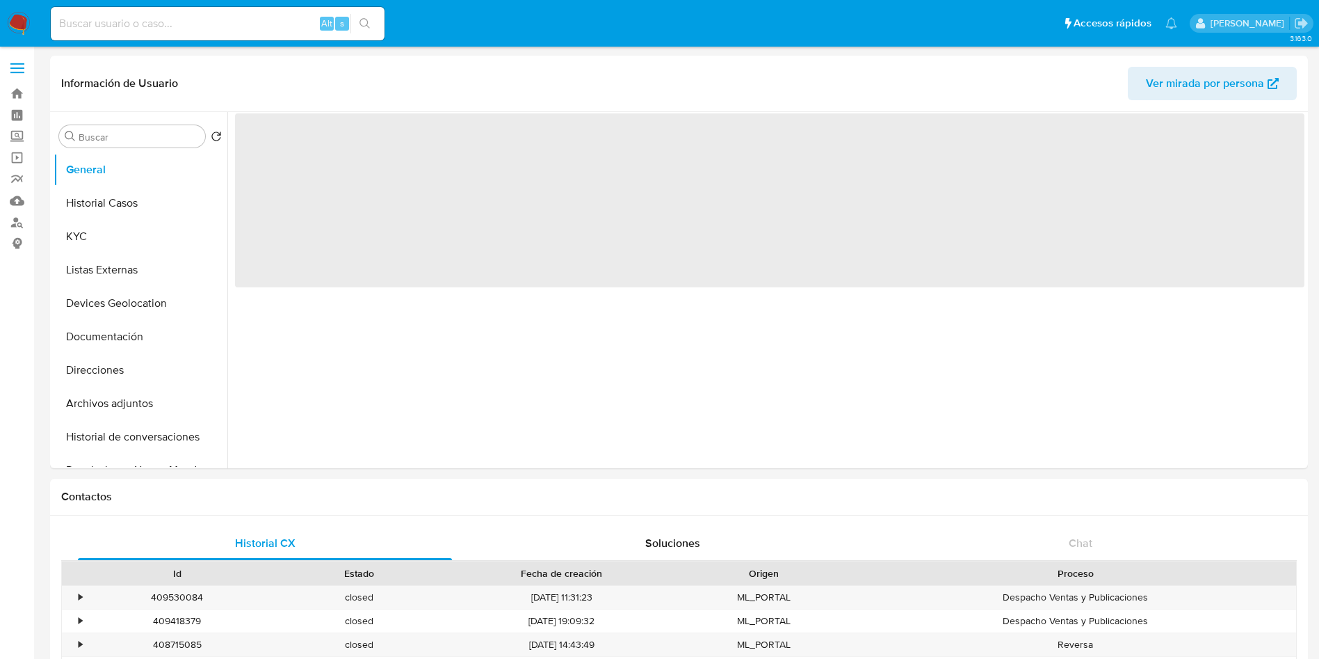
select select "10"
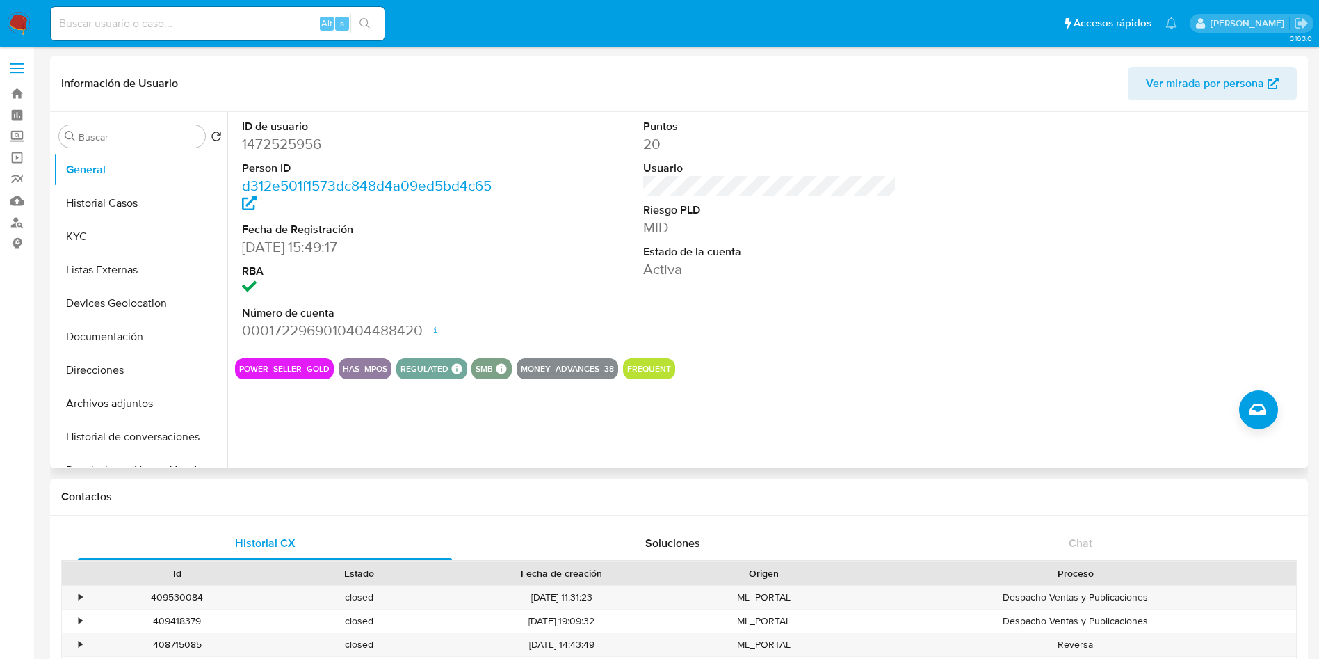
click at [914, 380] on div "ID de usuario 1472525956 Person ID d312e501f1573dc848d4a09ed5bd4c65 Fecha de Re…" at bounding box center [765, 290] width 1077 height 356
click at [14, 137] on label "Screening" at bounding box center [82, 137] width 165 height 22
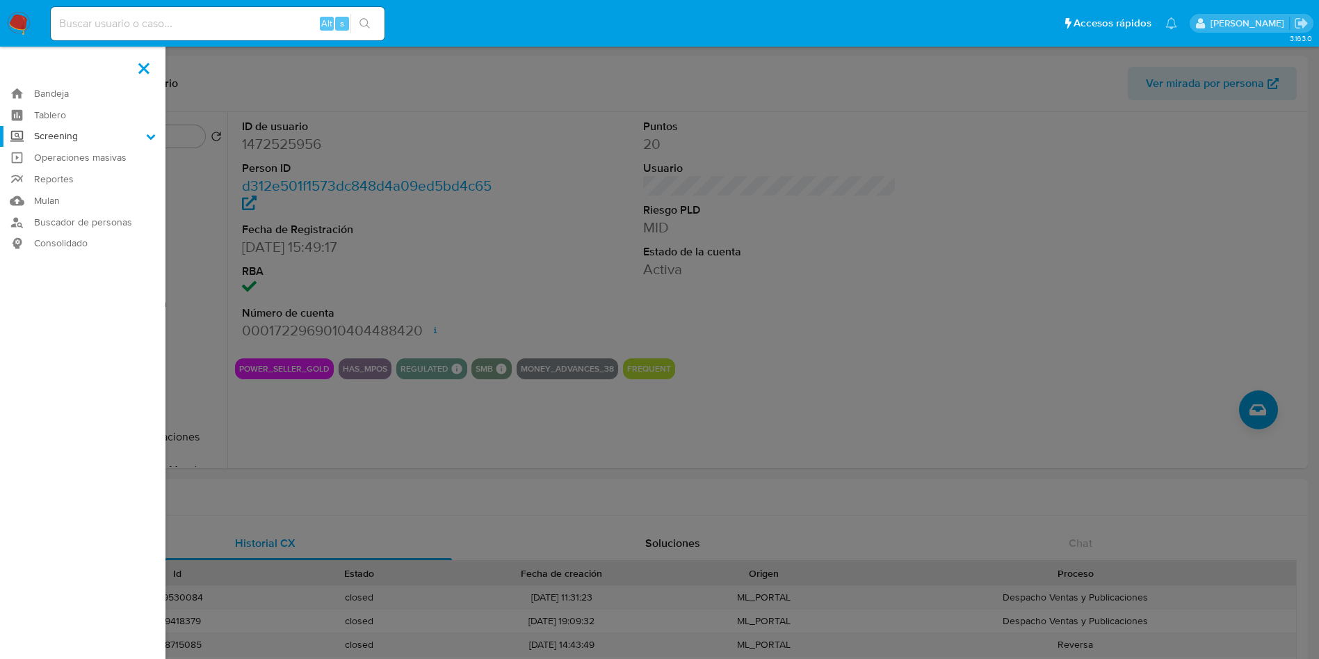
click at [0, 0] on input "Screening" at bounding box center [0, 0] width 0 height 0
click at [80, 190] on link "Herramientas" at bounding box center [82, 190] width 165 height 17
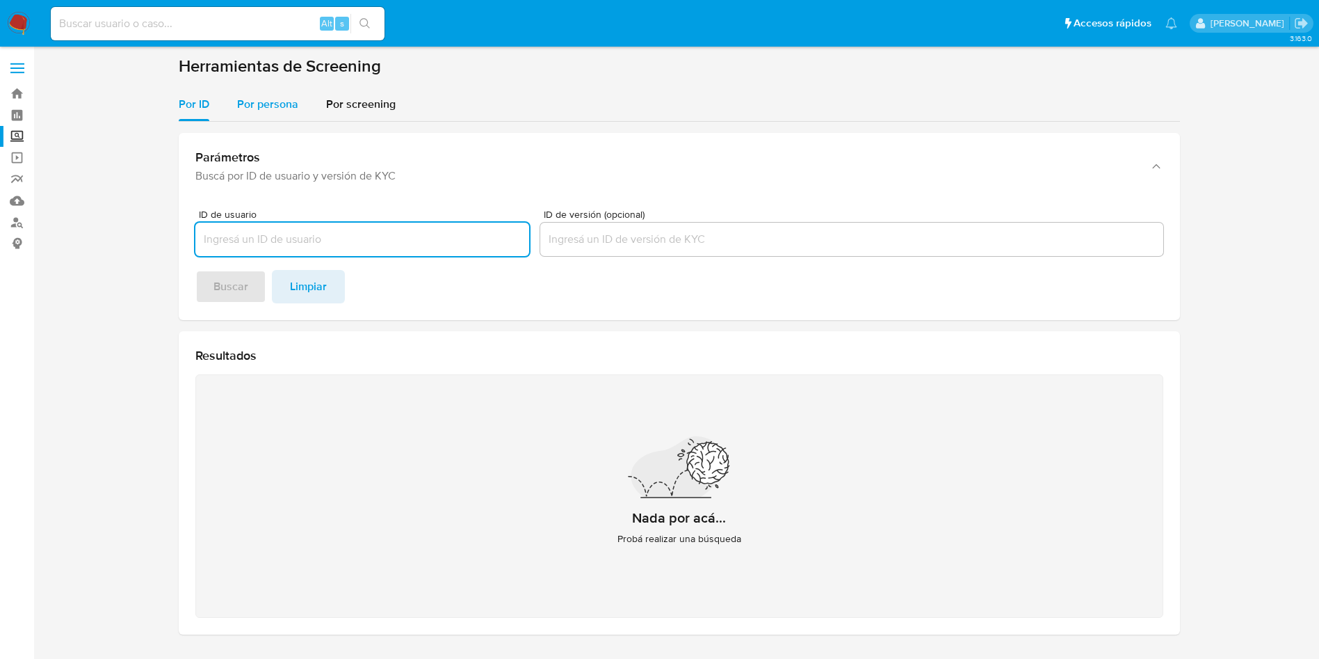
click at [275, 88] on div "Por persona" at bounding box center [267, 104] width 61 height 33
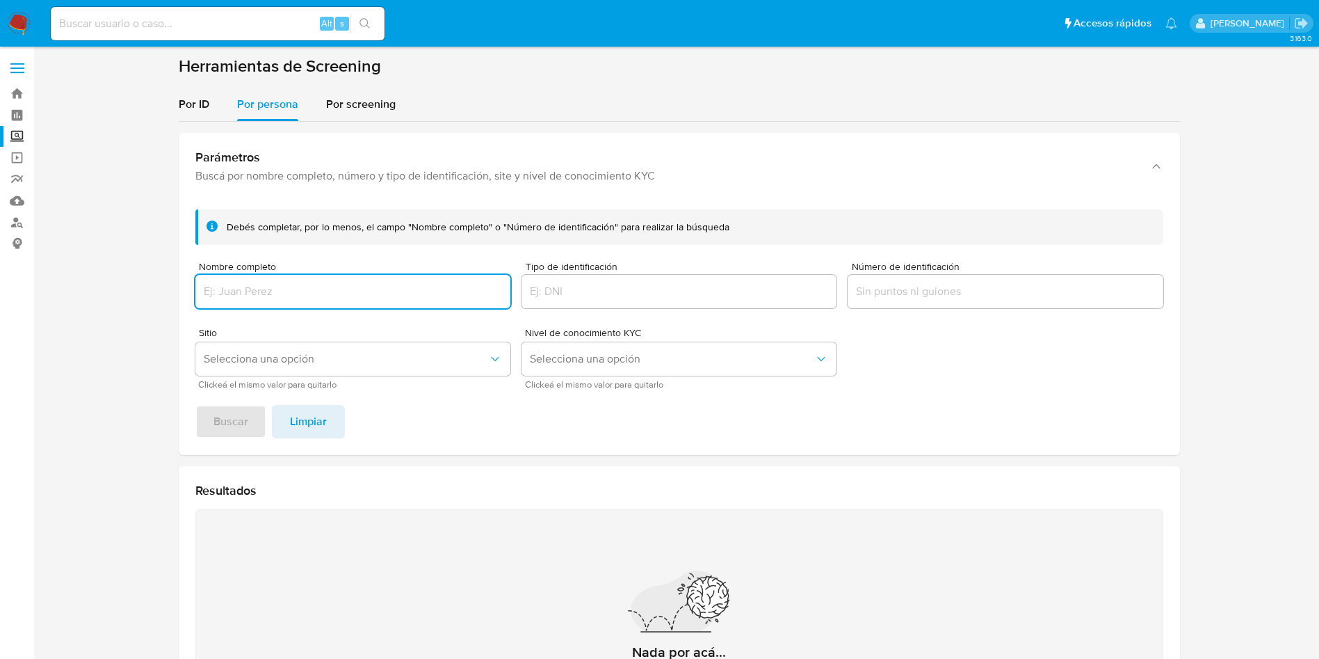
click at [339, 296] on input "Nombre completo" at bounding box center [352, 291] width 315 height 18
type input "INDUSTRIAS QUIMICAS ANAVAL"
click at [195, 405] on button "Buscar" at bounding box center [230, 421] width 71 height 33
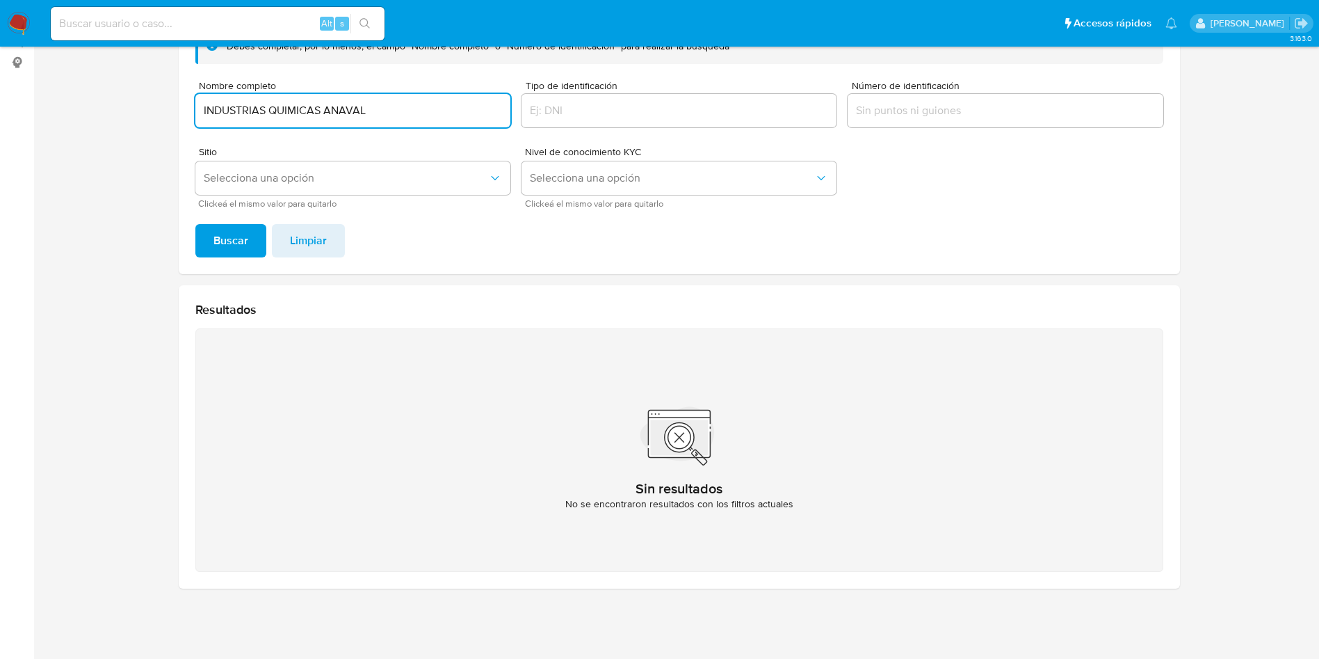
click at [246, 23] on input at bounding box center [218, 24] width 334 height 18
paste input "1472525956"
type input "1472525956"
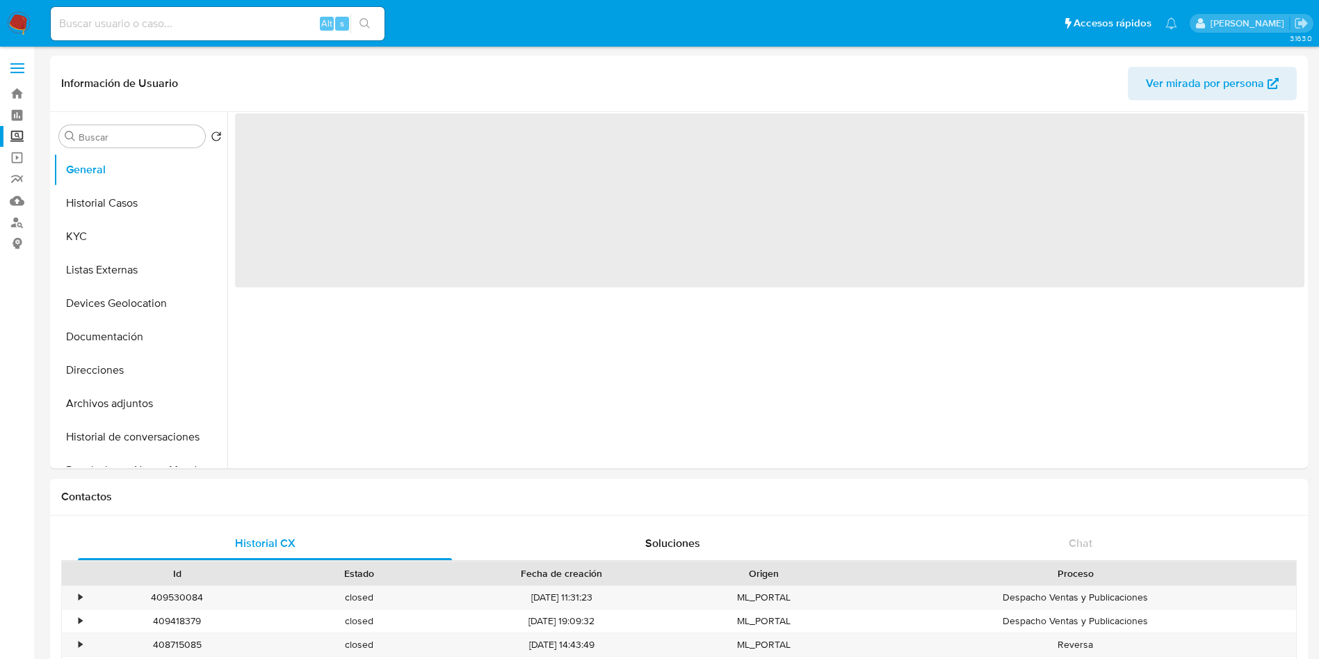
select select "10"
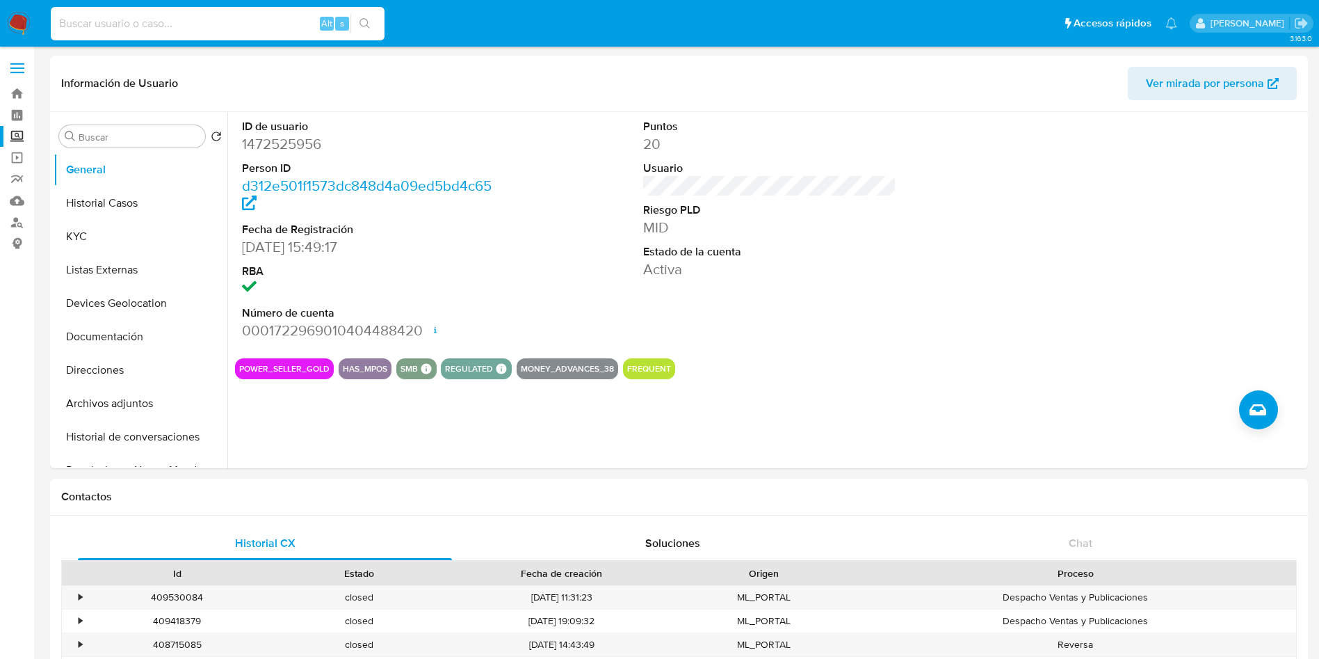
click at [246, 26] on input at bounding box center [218, 24] width 334 height 18
paste input "1472525956"
type input "1472525956"
click at [1008, 359] on div "POWER_SELLER_GOLD HAS_MPOS SMB SMB SMB Advisor Email - Advisor Name - REGULATED…" at bounding box center [769, 368] width 1069 height 21
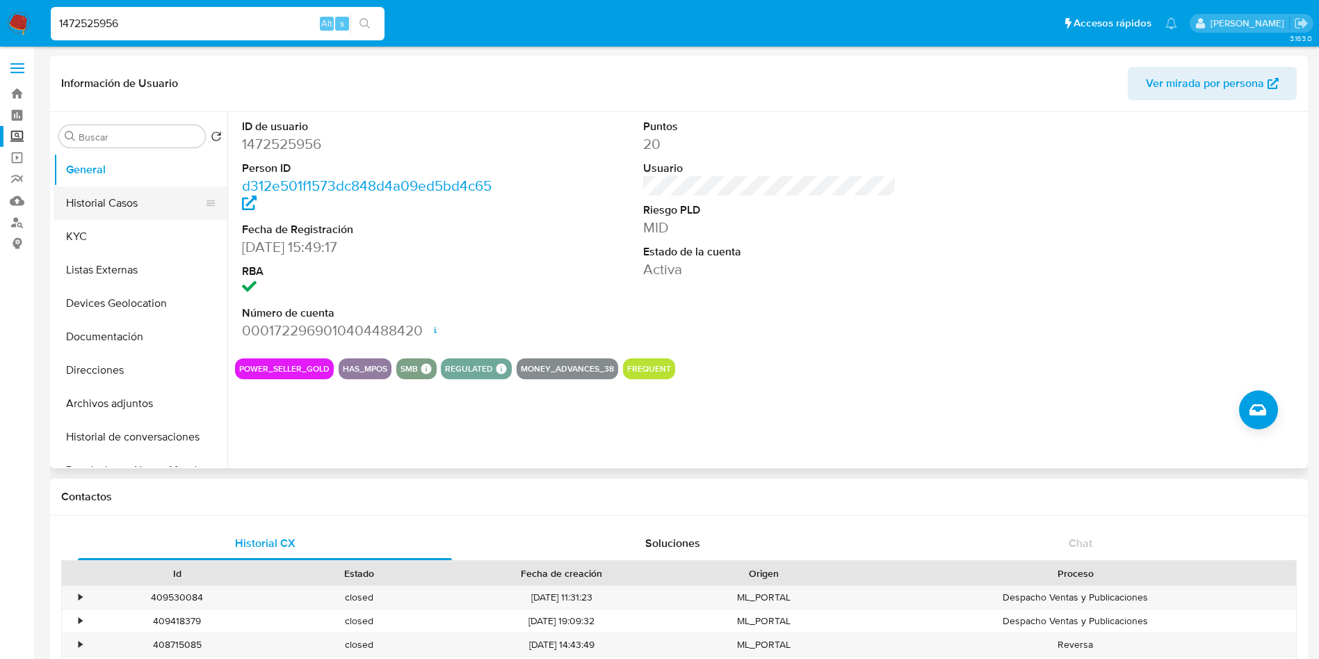
click at [126, 197] on button "Historial Casos" at bounding box center [135, 202] width 163 height 33
